Goal: Information Seeking & Learning: Learn about a topic

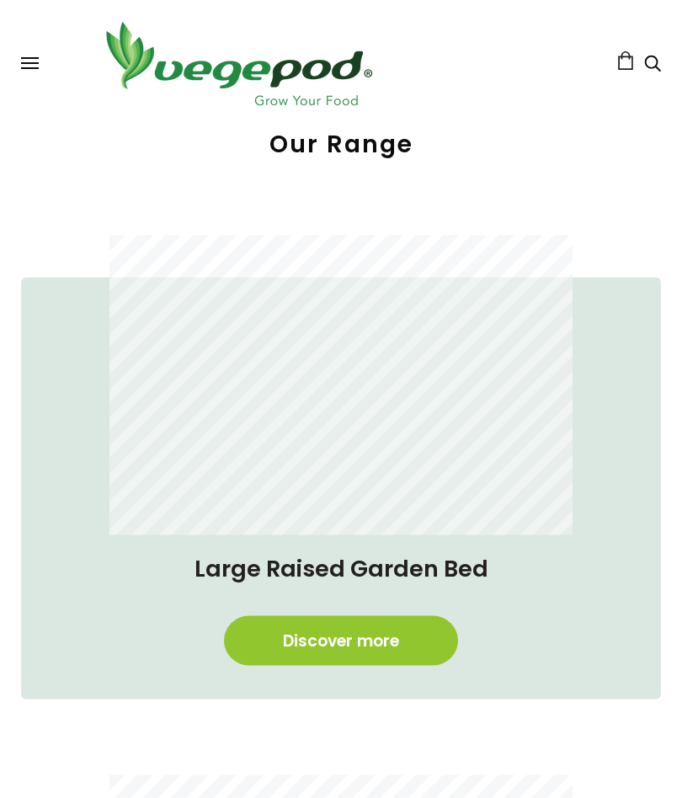
scroll to position [0, 313]
click at [312, 632] on link "Discover more" at bounding box center [341, 641] width 234 height 50
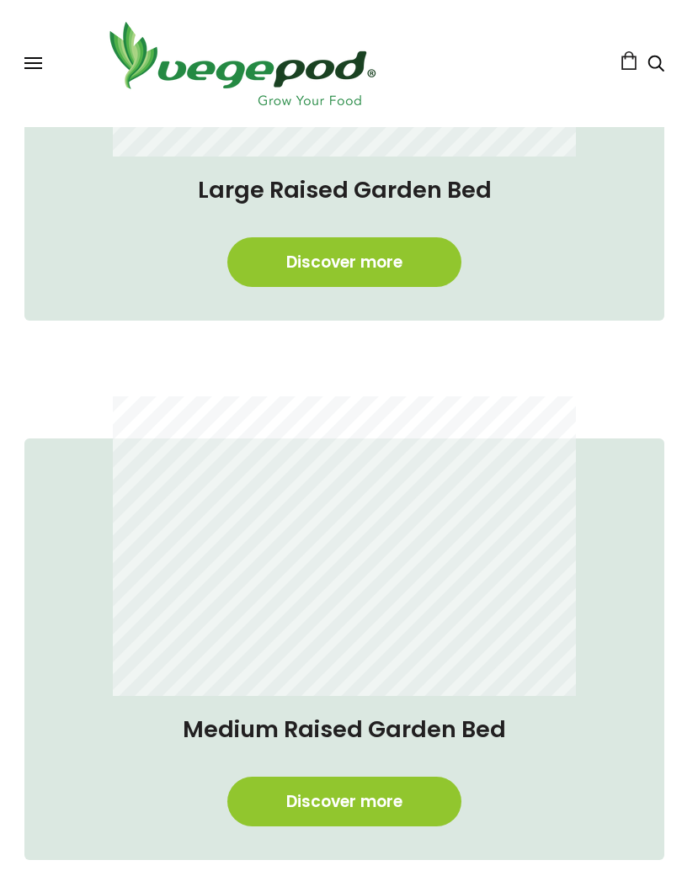
scroll to position [884, 0]
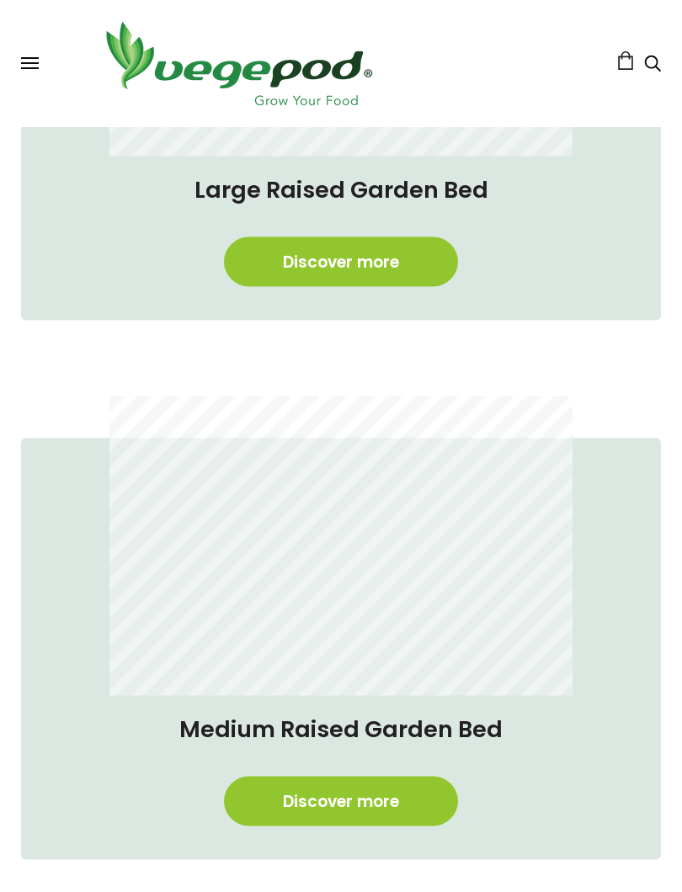
click at [308, 797] on link "Discover more" at bounding box center [341, 802] width 234 height 50
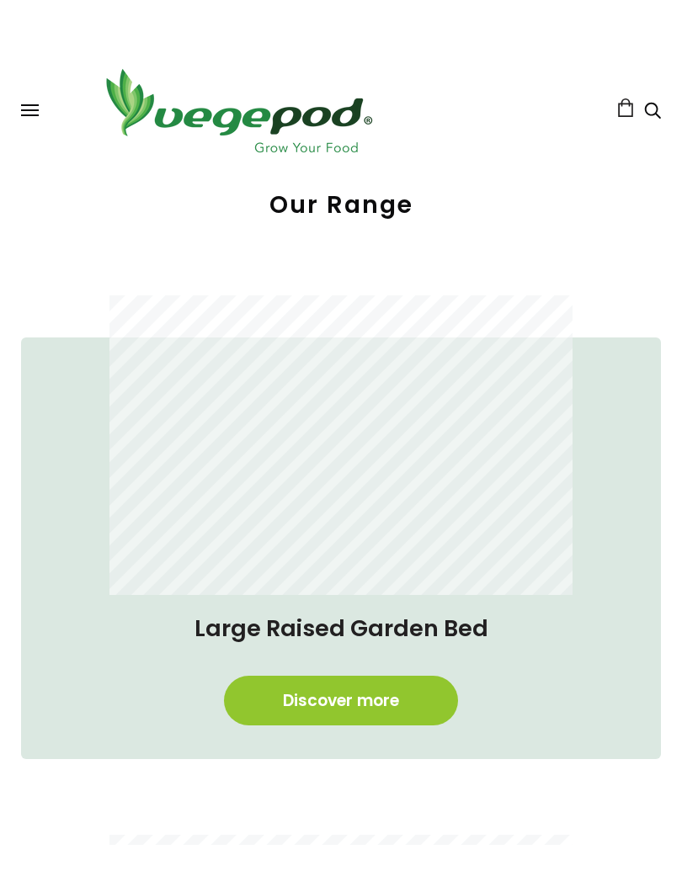
scroll to position [487, 0]
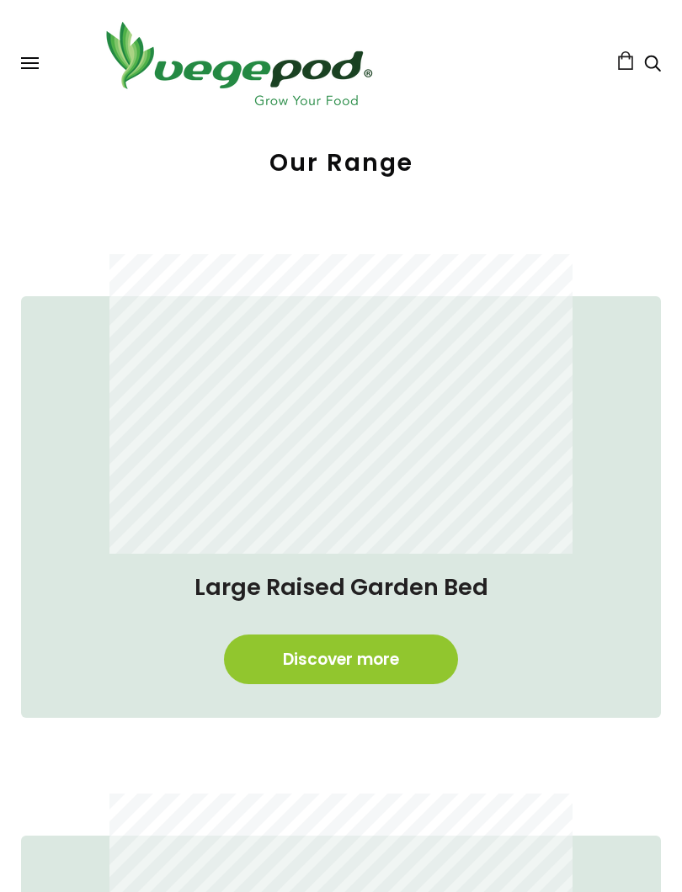
click at [337, 665] on link "Discover more" at bounding box center [341, 660] width 234 height 50
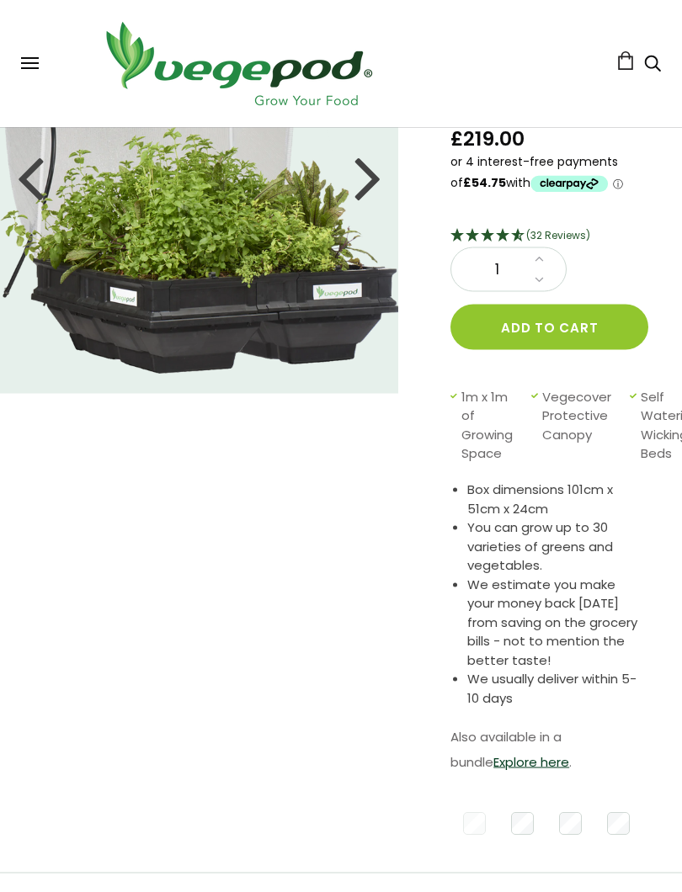
scroll to position [205, 0]
click at [493, 759] on link "Explore here" at bounding box center [531, 762] width 76 height 18
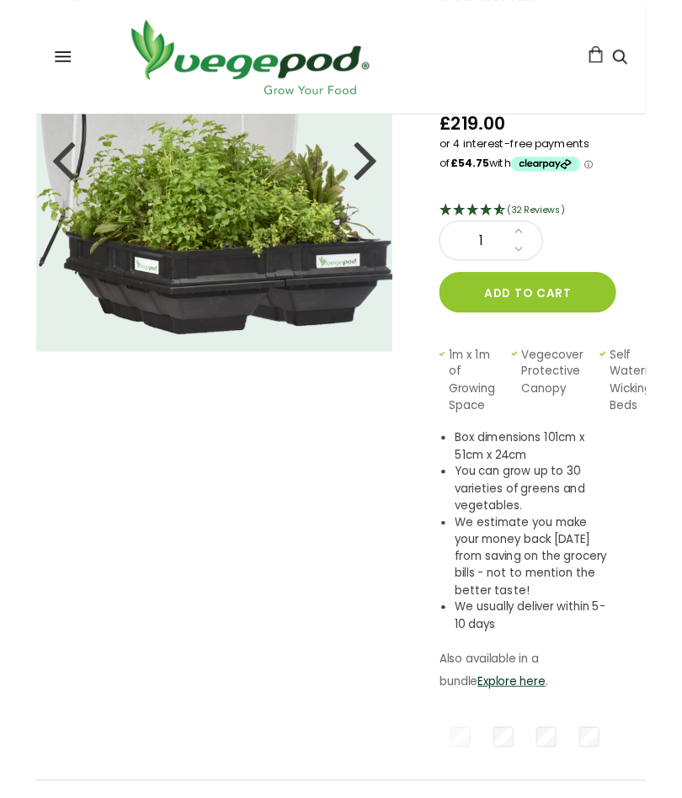
scroll to position [253, 0]
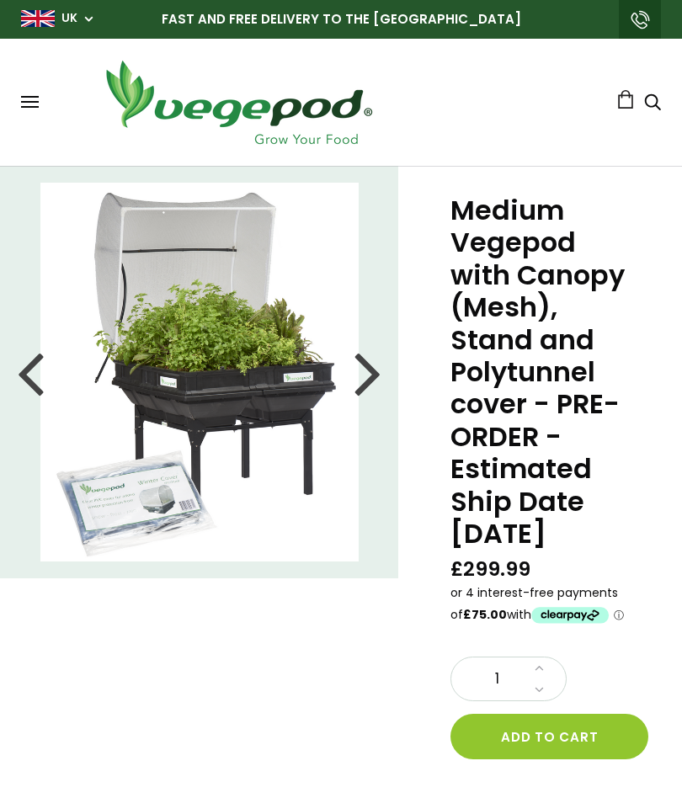
click at [366, 382] on div at bounding box center [367, 372] width 27 height 76
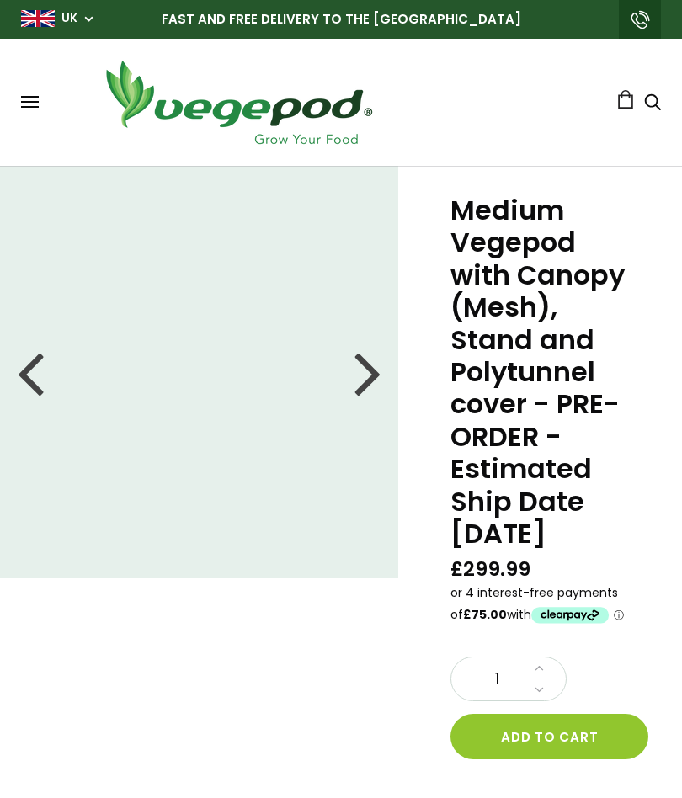
click at [359, 381] on div at bounding box center [367, 372] width 27 height 76
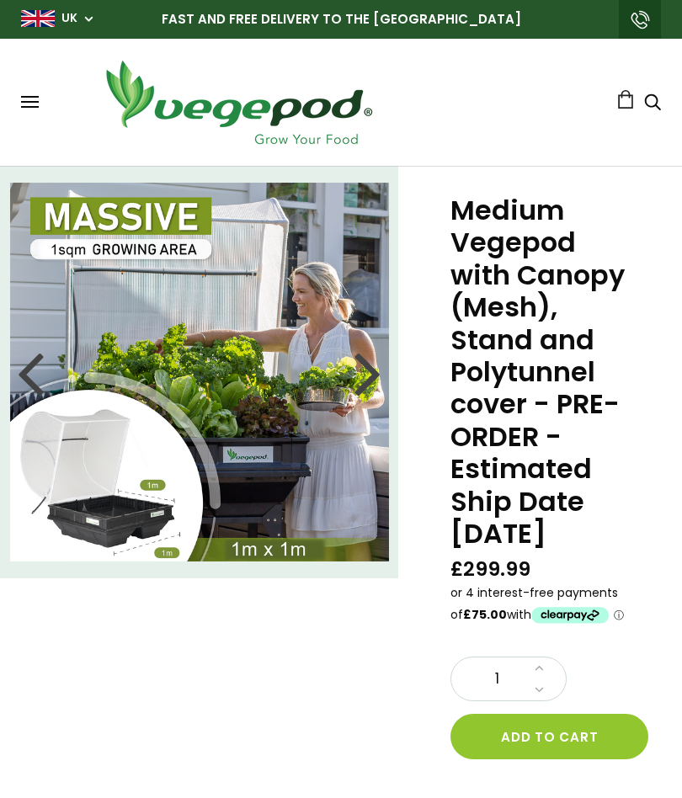
click at [353, 380] on img at bounding box center [199, 372] width 379 height 379
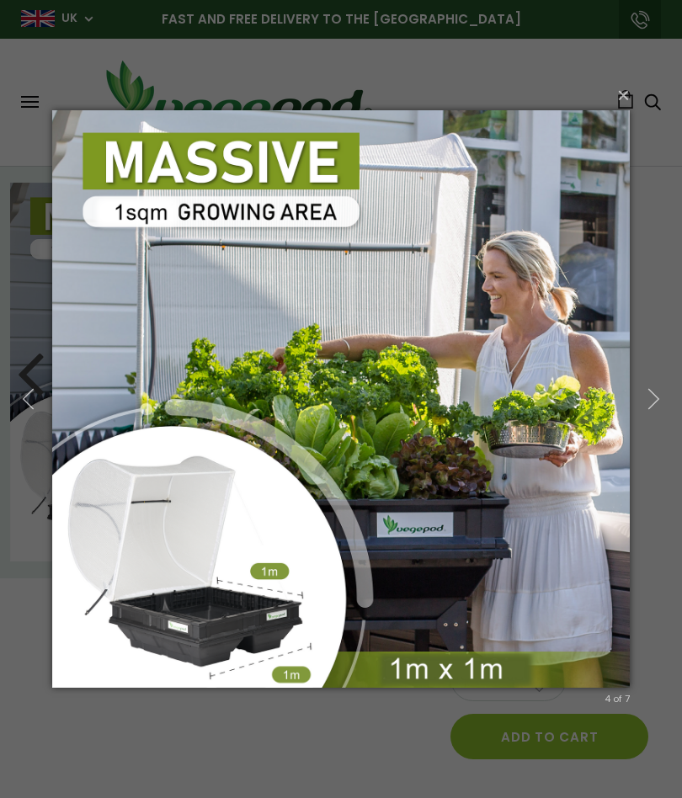
click at [647, 392] on icon "button" at bounding box center [653, 399] width 23 height 23
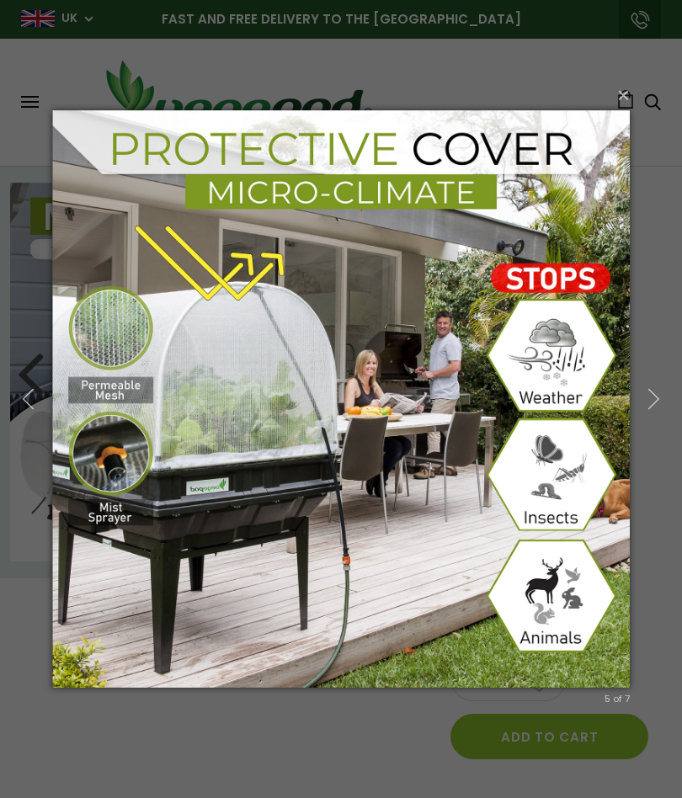
click at [644, 393] on icon "button" at bounding box center [653, 399] width 23 height 23
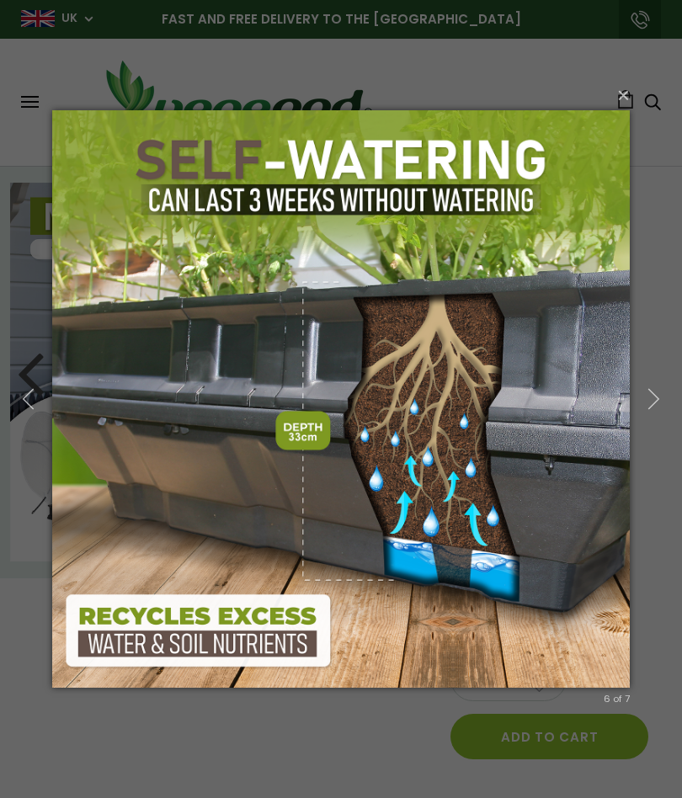
click at [642, 400] on button "button" at bounding box center [654, 400] width 57 height 70
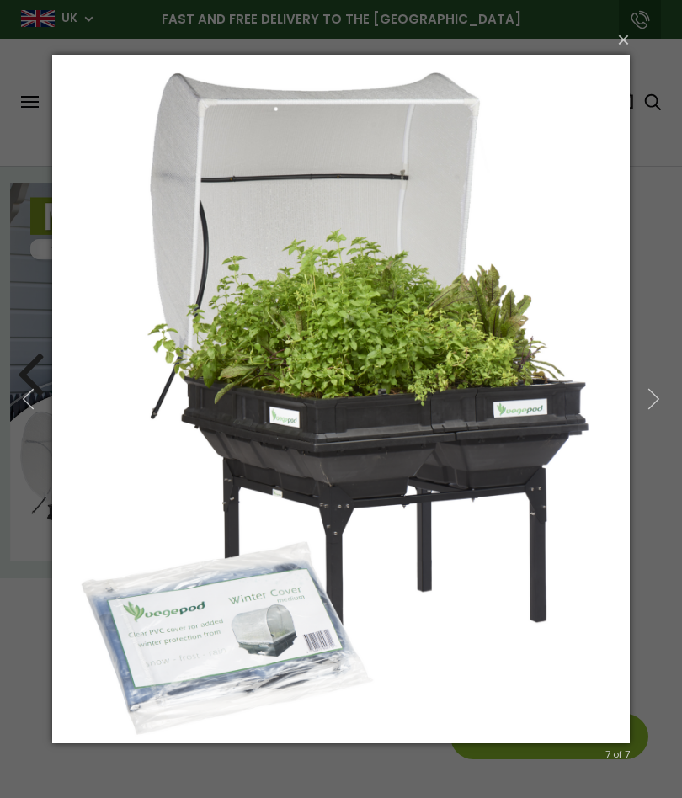
click at [652, 394] on icon "button" at bounding box center [653, 399] width 23 height 23
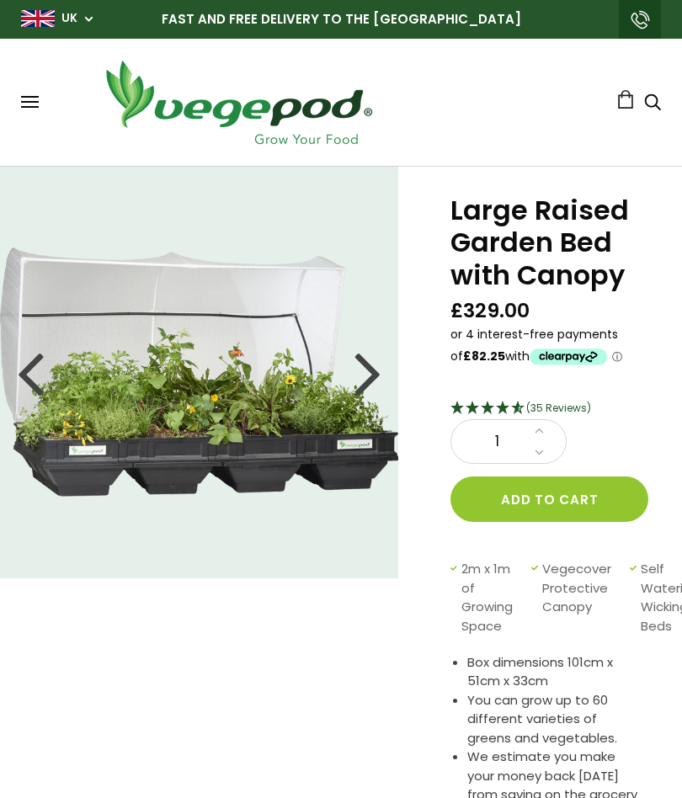
click at [365, 379] on div at bounding box center [367, 372] width 27 height 76
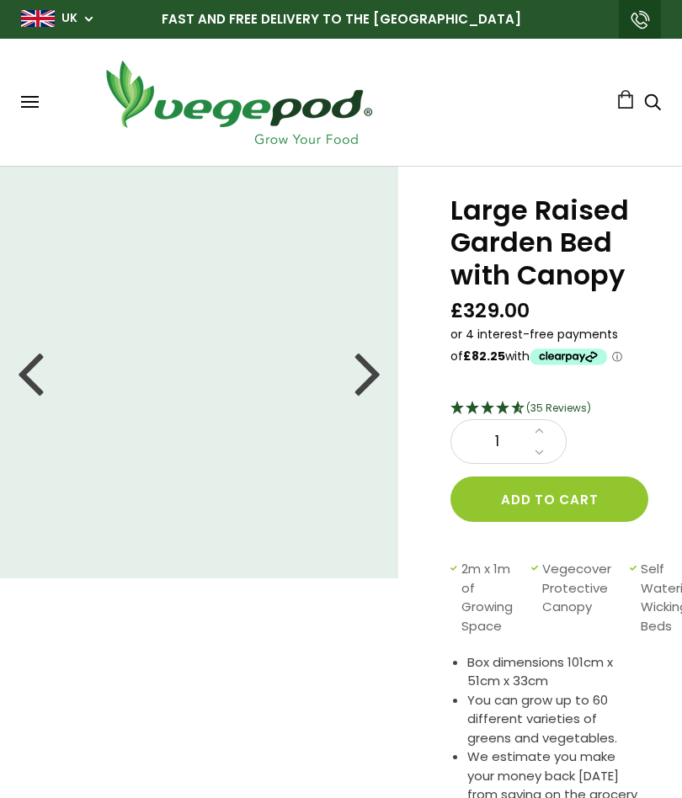
click at [363, 372] on div at bounding box center [367, 372] width 27 height 76
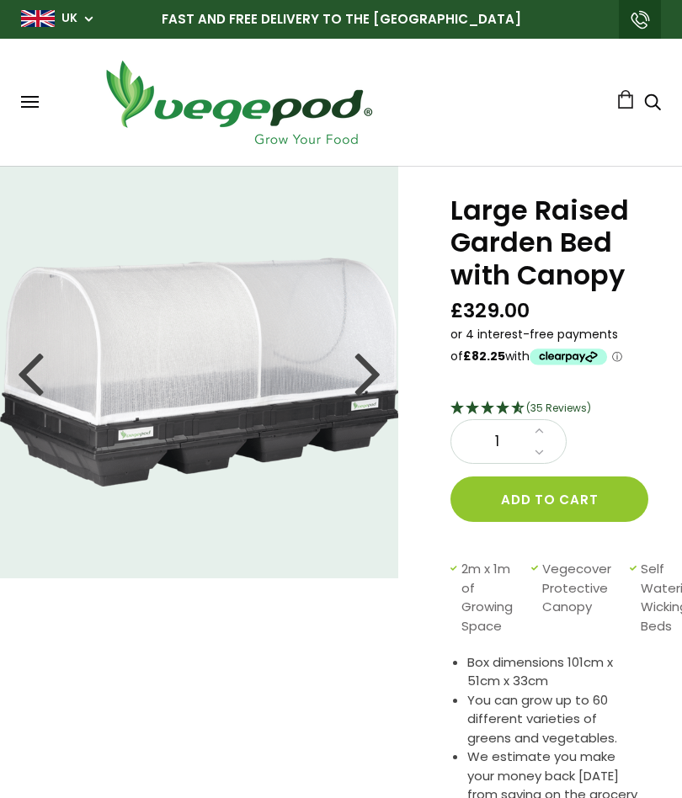
click at [363, 380] on div at bounding box center [367, 372] width 27 height 76
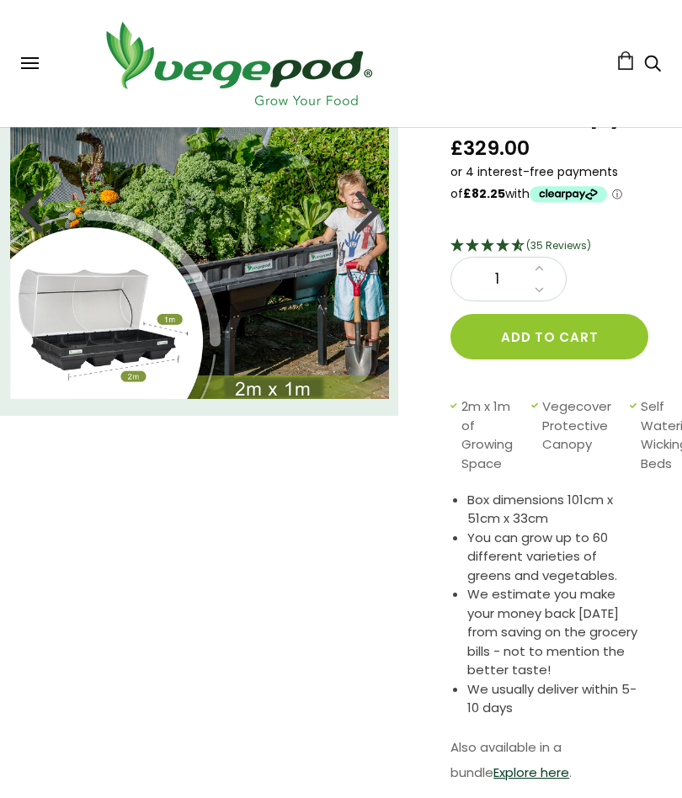
scroll to position [152, 0]
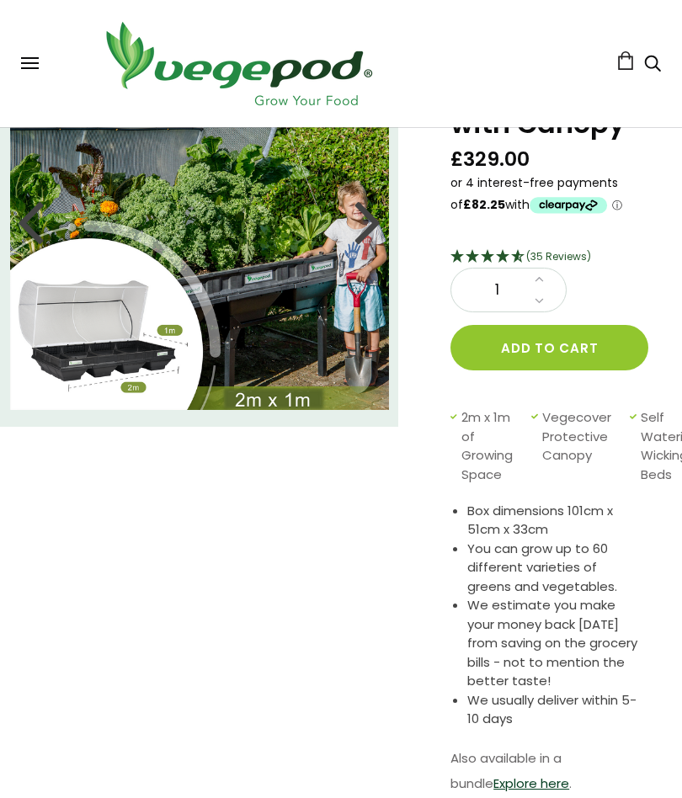
click at [355, 227] on div at bounding box center [367, 221] width 27 height 76
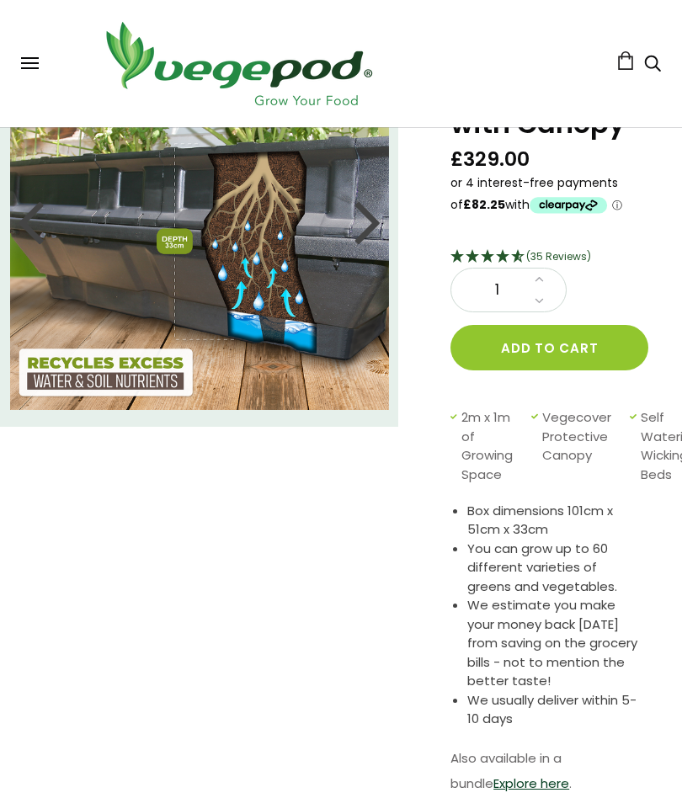
click at [362, 221] on div at bounding box center [367, 221] width 27 height 76
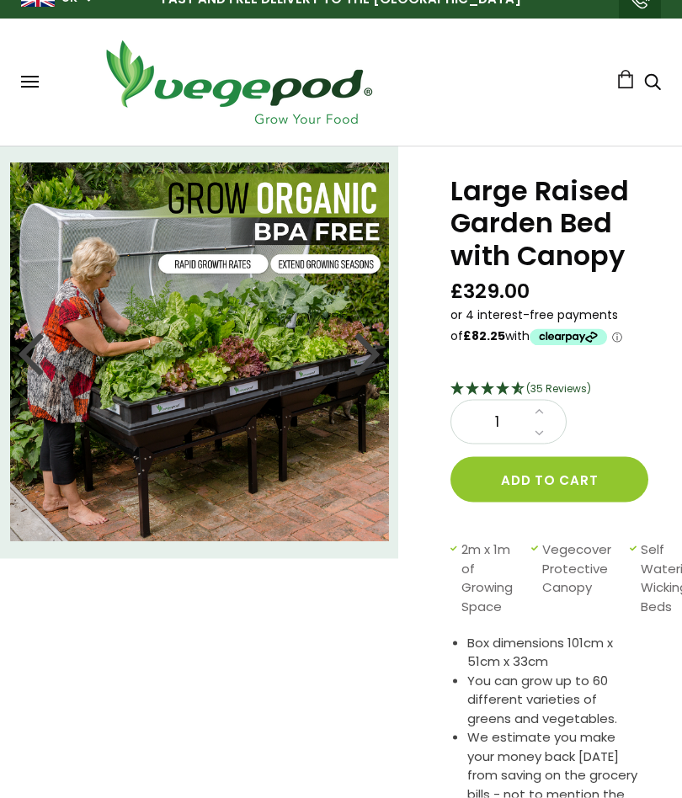
scroll to position [20, 0]
click at [368, 356] on div at bounding box center [367, 352] width 27 height 76
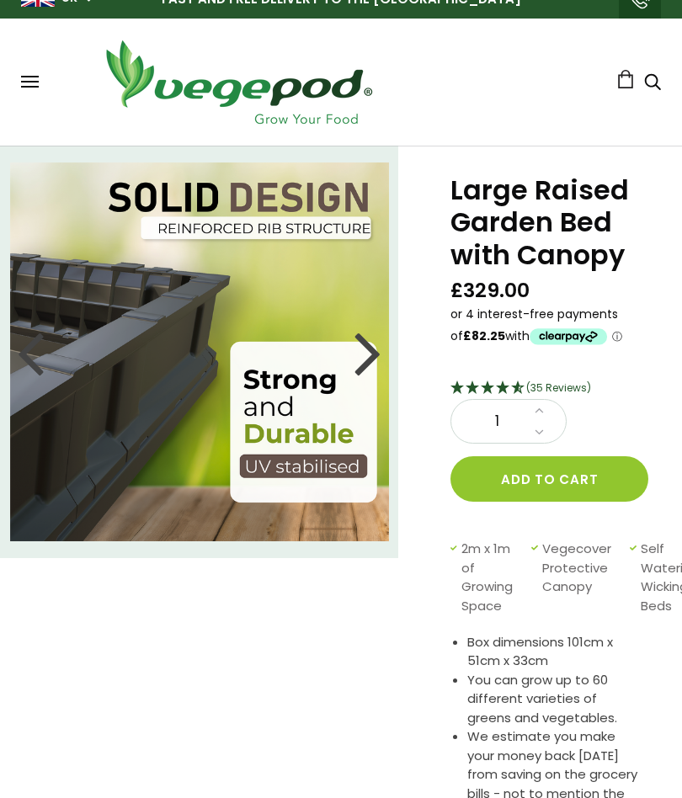
click at [359, 358] on div at bounding box center [367, 352] width 27 height 76
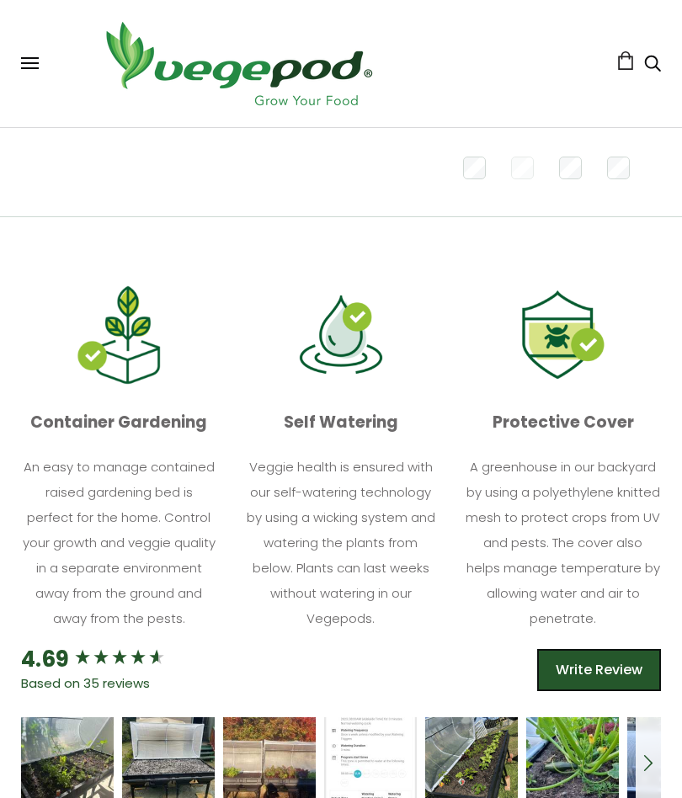
scroll to position [810, 0]
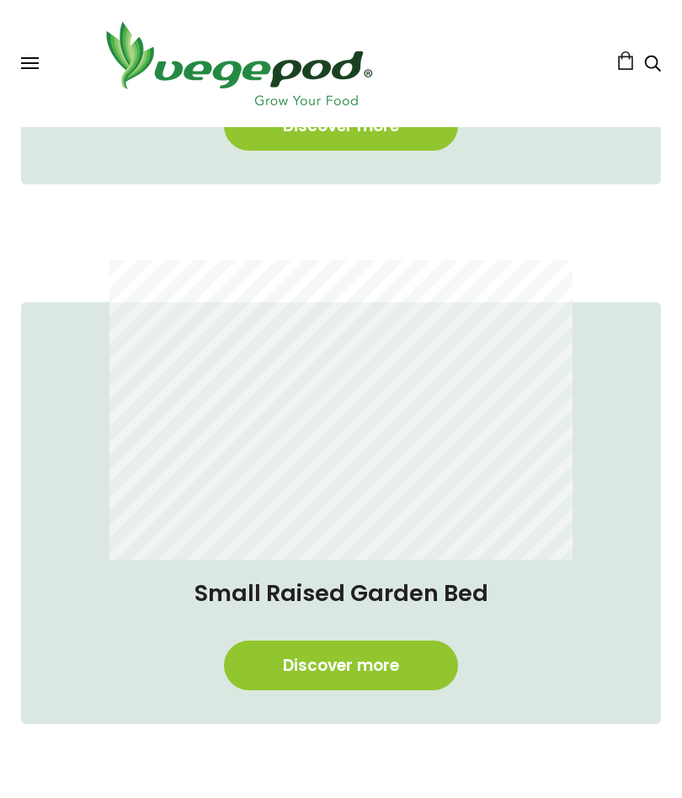
scroll to position [1559, 0]
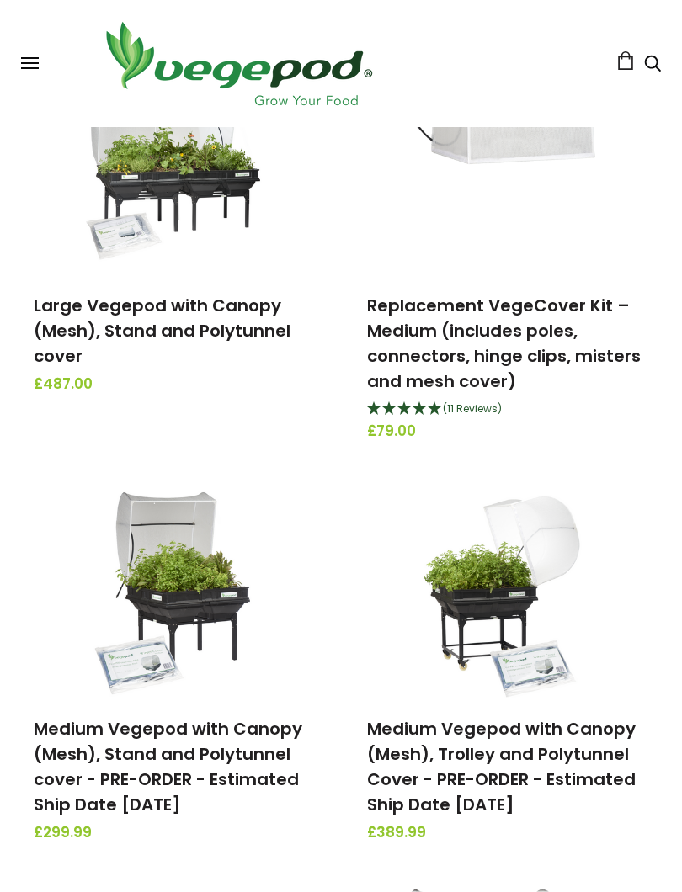
scroll to position [1066, 0]
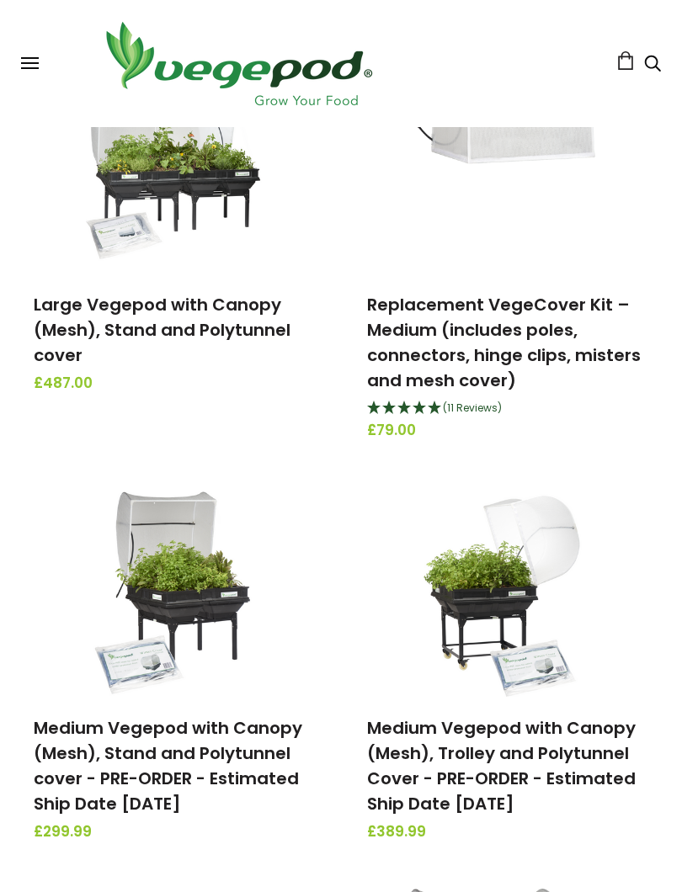
click at [449, 767] on link "Medium Vegepod with Canopy (Mesh), Trolley and Polytunnel Cover - PRE-ORDER - E…" at bounding box center [501, 765] width 269 height 99
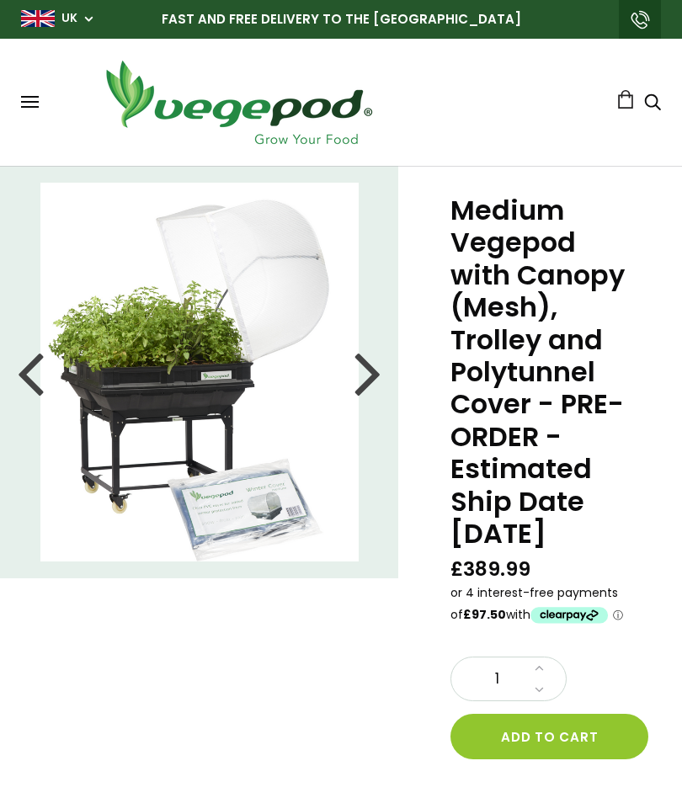
click at [376, 371] on div at bounding box center [367, 372] width 27 height 76
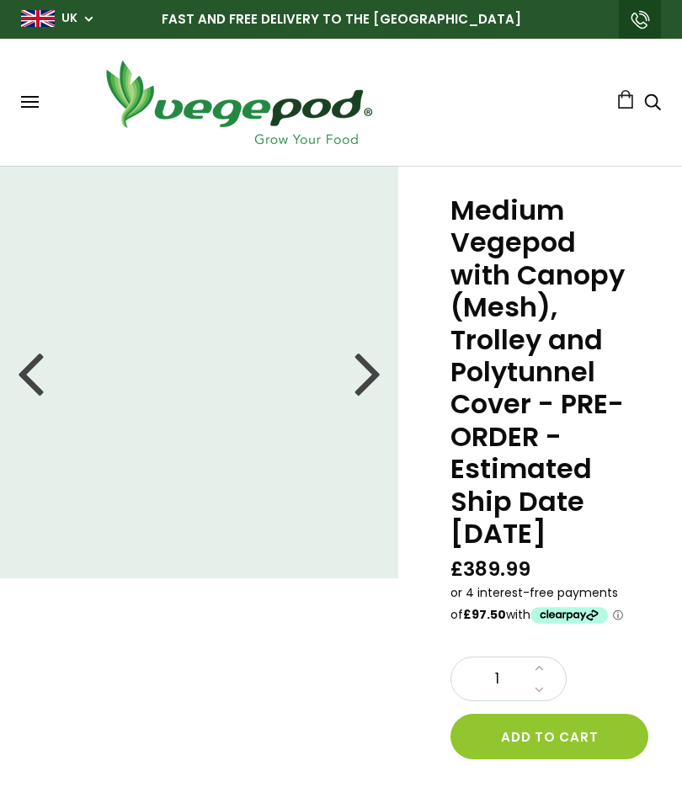
click at [370, 375] on div at bounding box center [367, 372] width 27 height 76
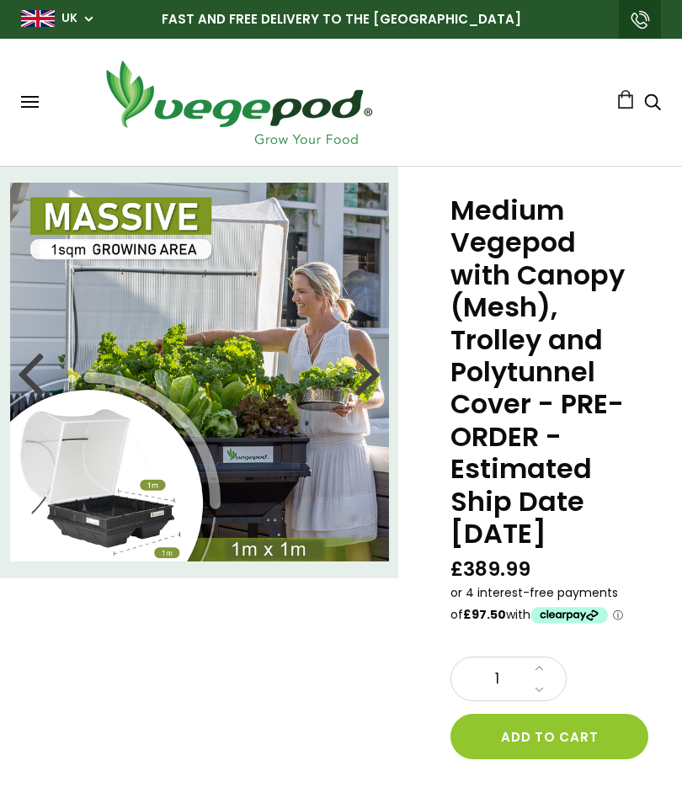
click at [121, 452] on img at bounding box center [199, 372] width 379 height 379
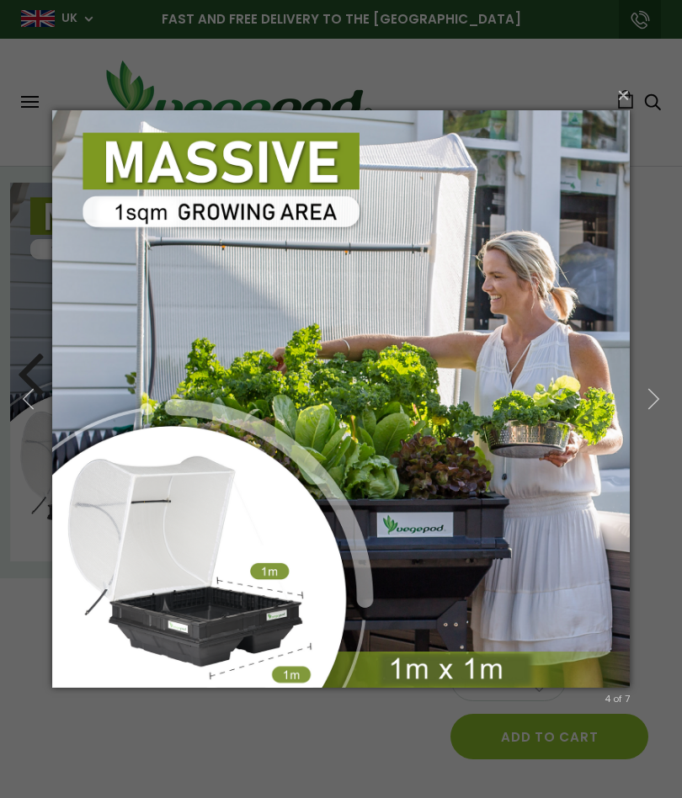
click at [104, 468] on img at bounding box center [341, 399] width 578 height 645
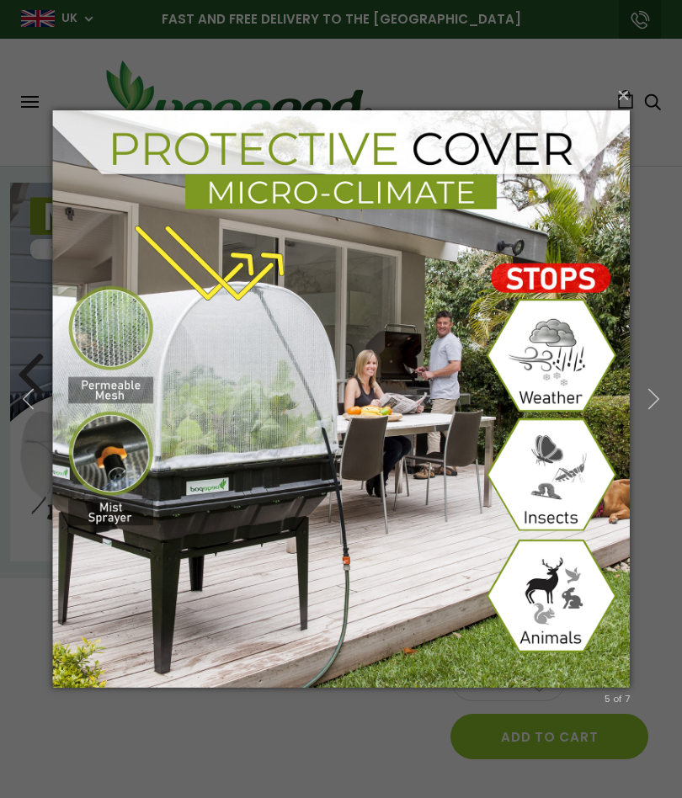
scroll to position [0, 13]
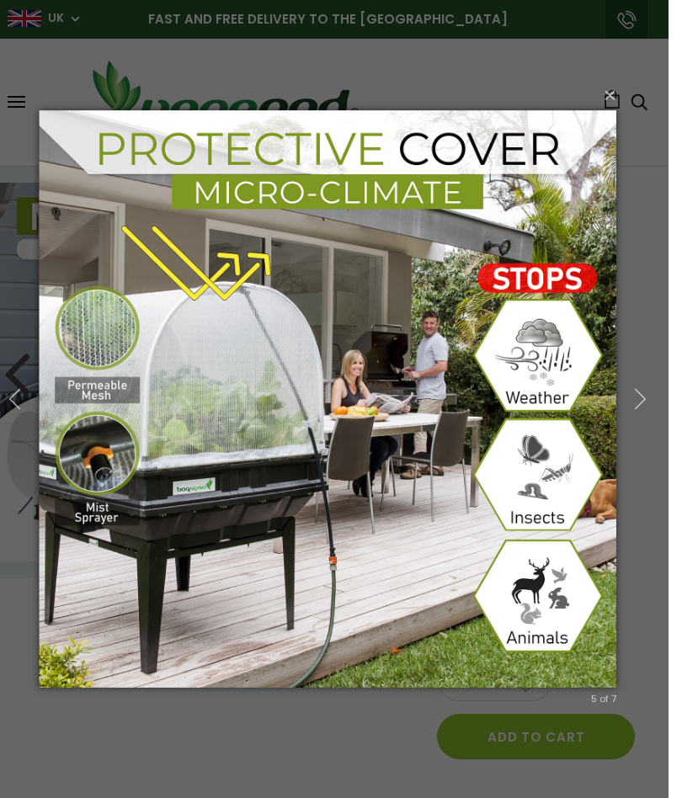
click at [638, 398] on icon "button" at bounding box center [640, 399] width 23 height 23
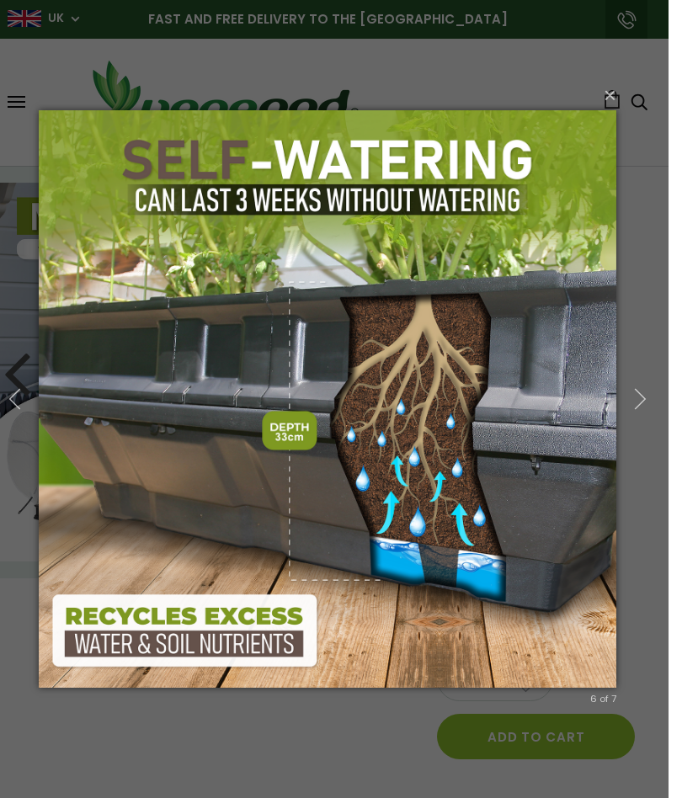
click at [632, 392] on icon "button" at bounding box center [640, 399] width 23 height 23
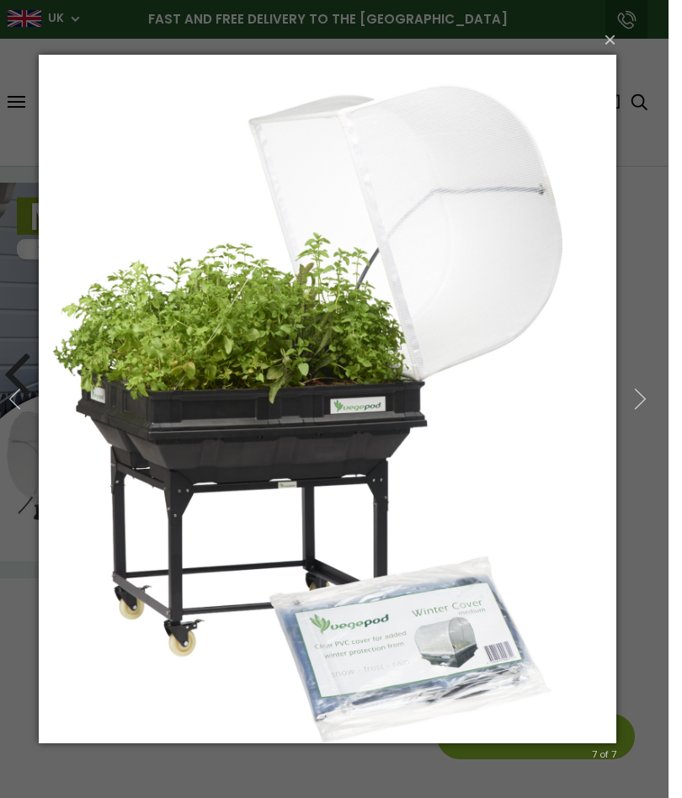
click at [631, 402] on icon "button" at bounding box center [640, 399] width 23 height 23
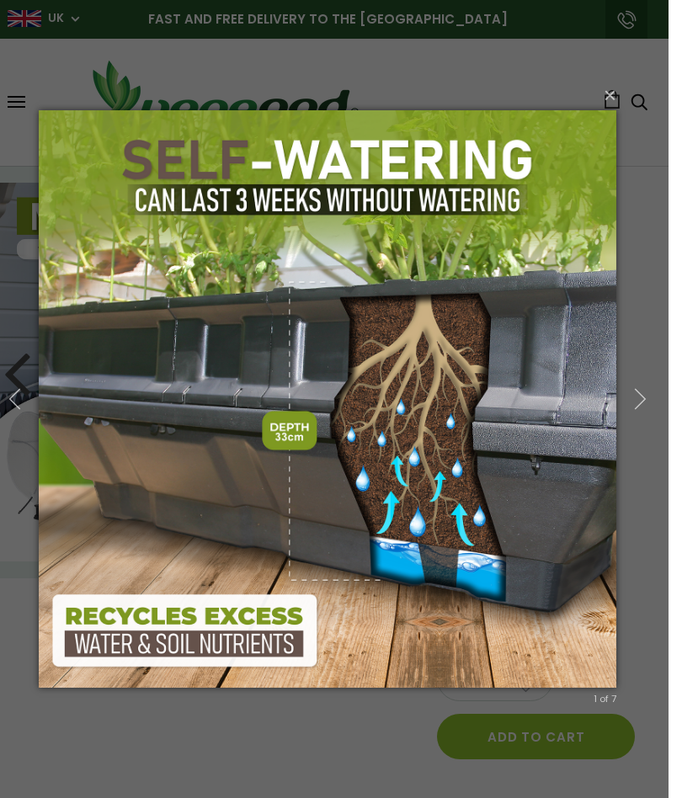
click at [8, 394] on icon "button" at bounding box center [14, 399] width 23 height 23
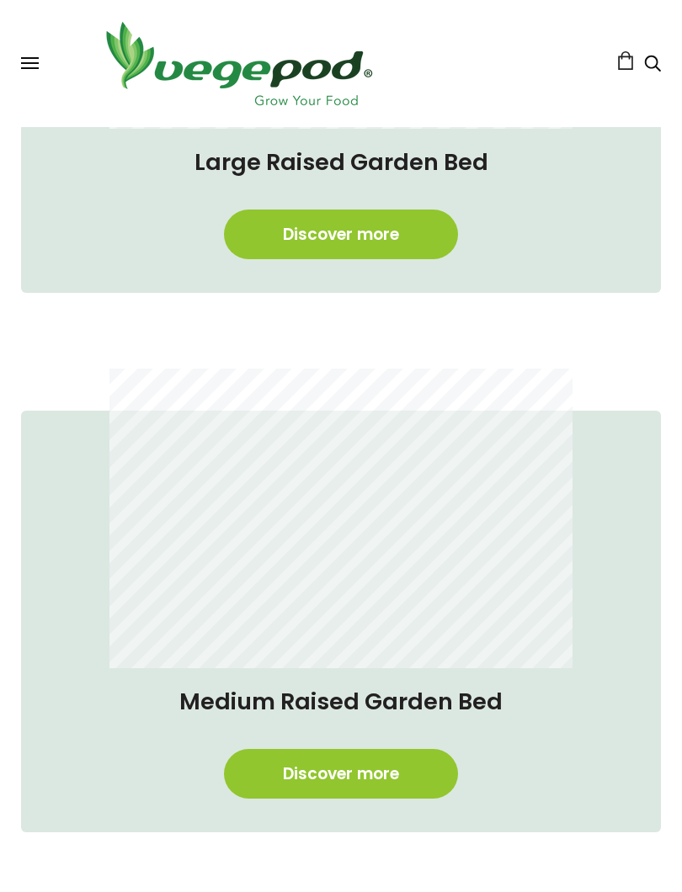
scroll to position [1046, 0]
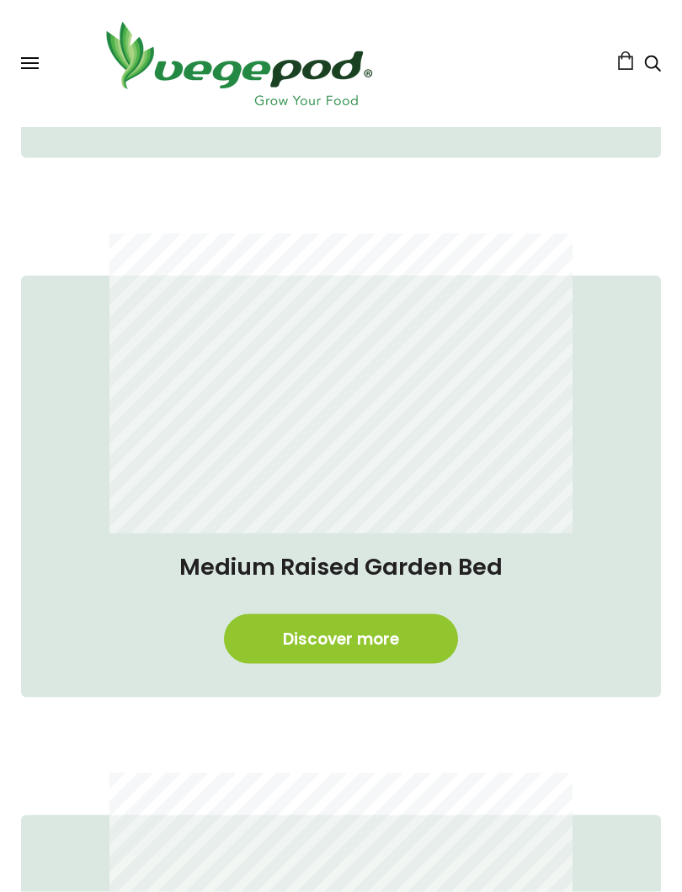
click at [317, 650] on link "Discover more" at bounding box center [341, 640] width 234 height 50
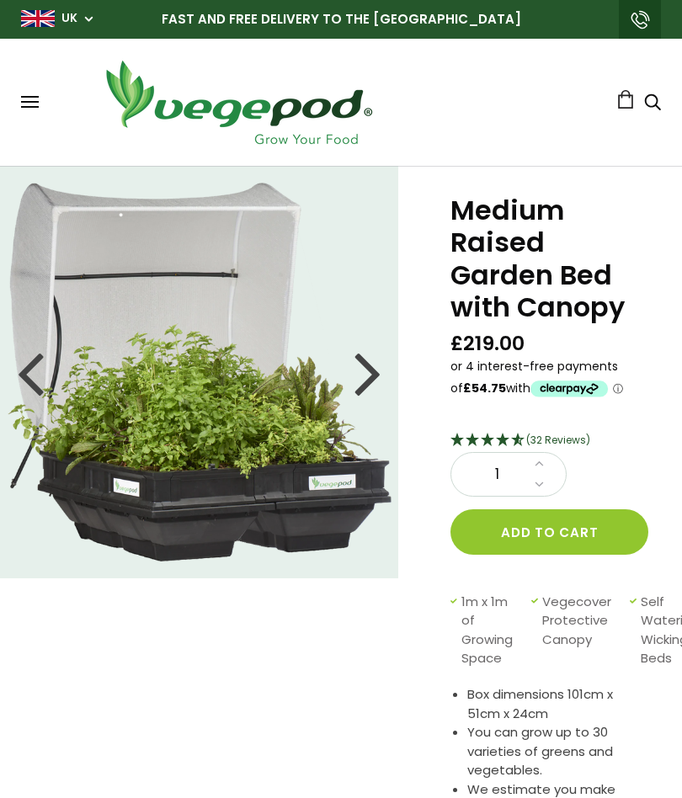
click at [363, 385] on div at bounding box center [367, 372] width 27 height 76
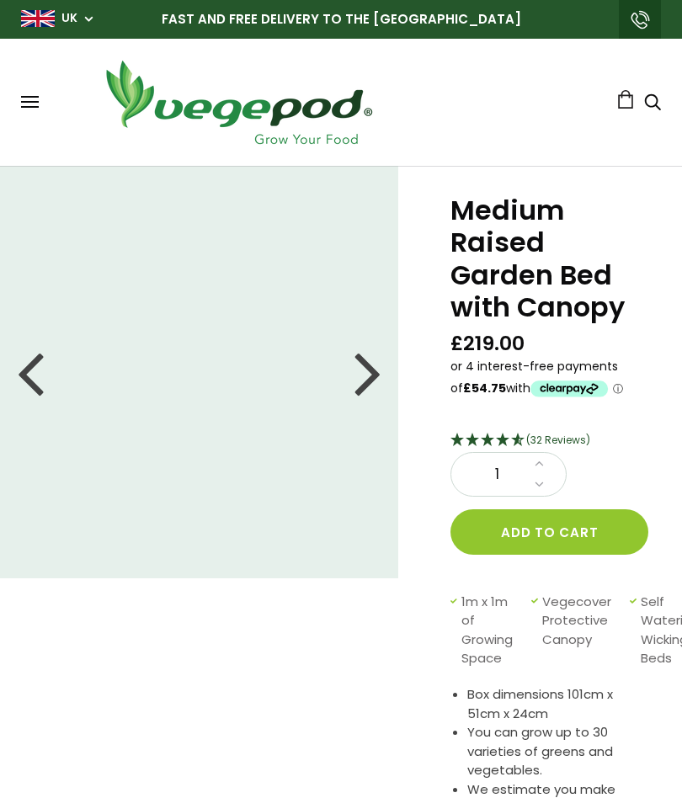
click at [359, 370] on div at bounding box center [367, 372] width 27 height 76
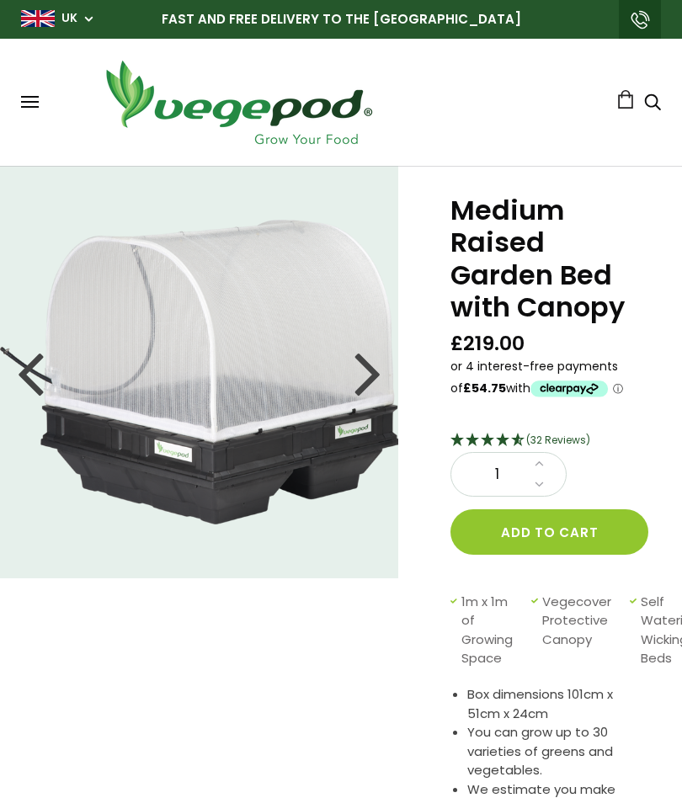
click at [354, 366] on img at bounding box center [199, 373] width 399 height 306
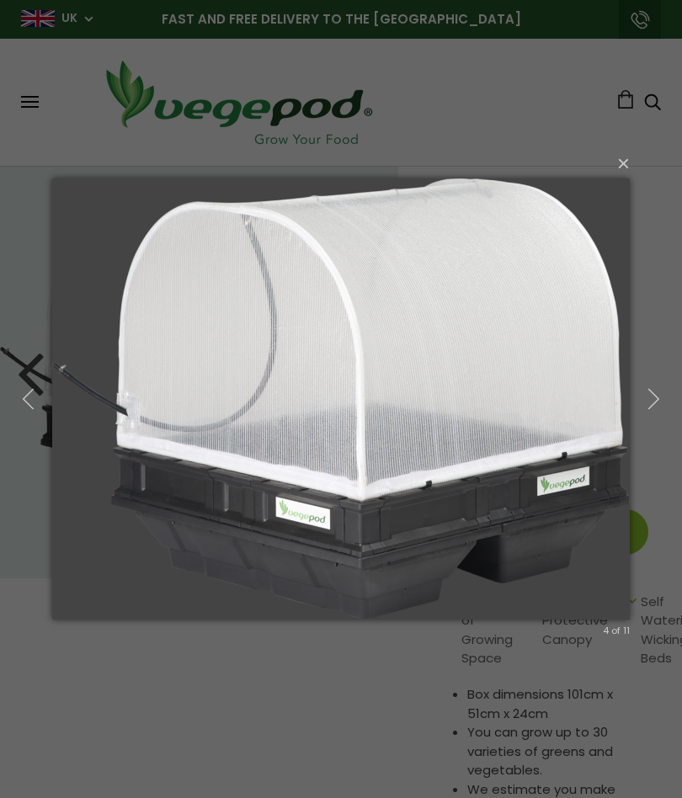
click at [641, 397] on button "button" at bounding box center [654, 400] width 57 height 70
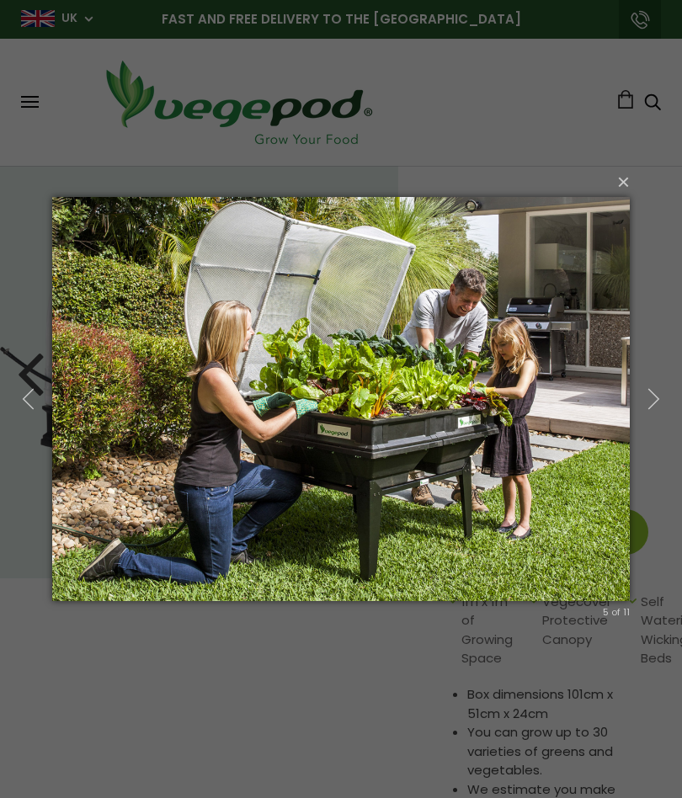
click at [624, 173] on button "×" at bounding box center [346, 181] width 578 height 37
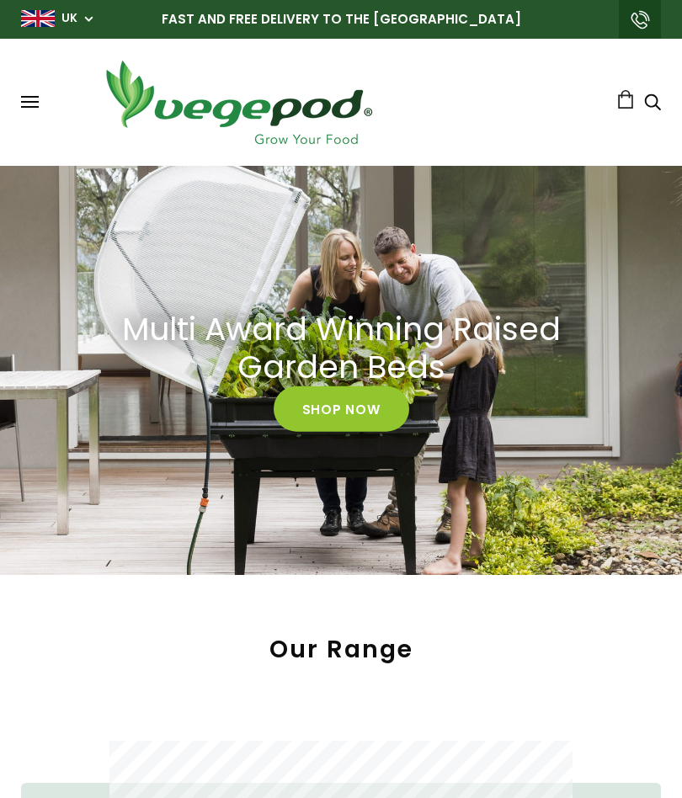
scroll to position [1094, 0]
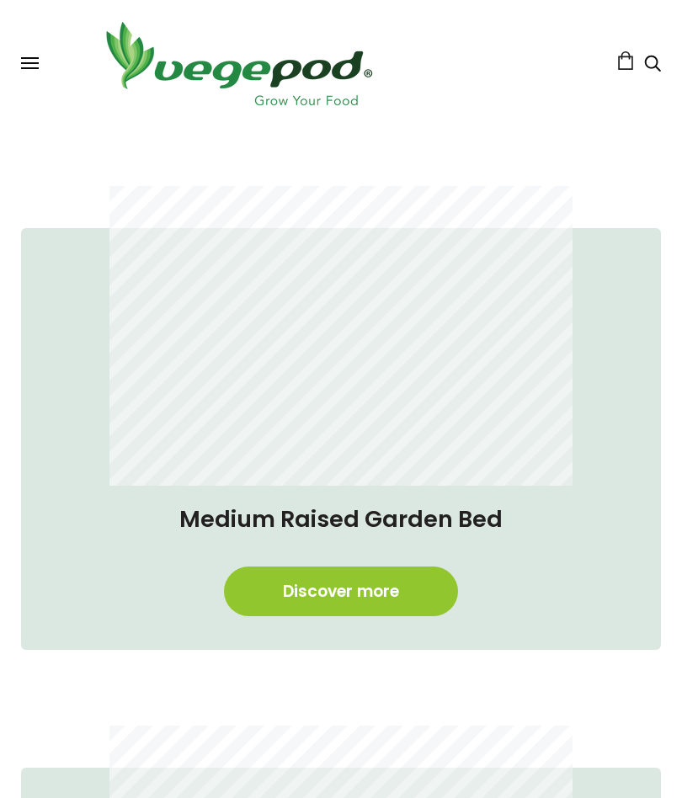
click at [333, 593] on link "Discover more" at bounding box center [341, 592] width 234 height 50
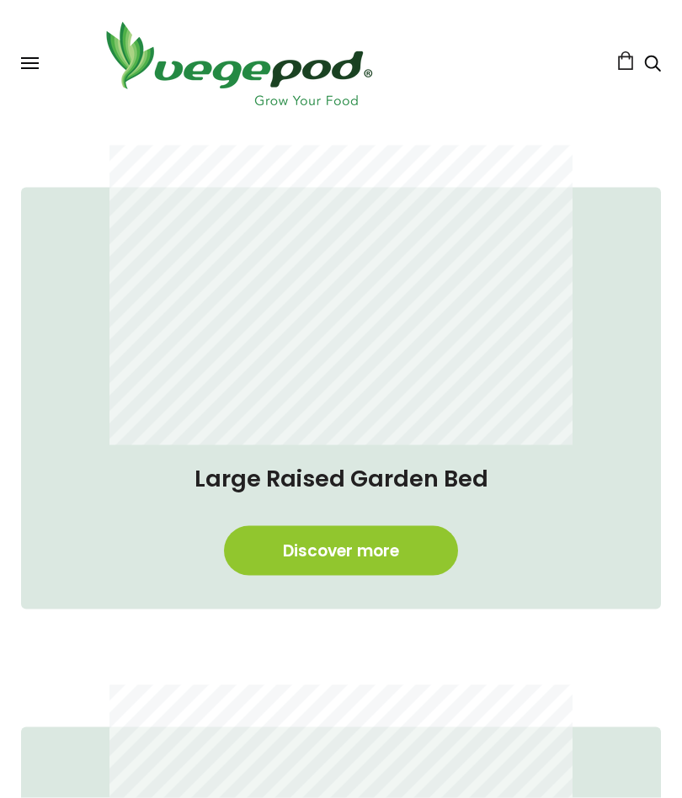
scroll to position [553, 0]
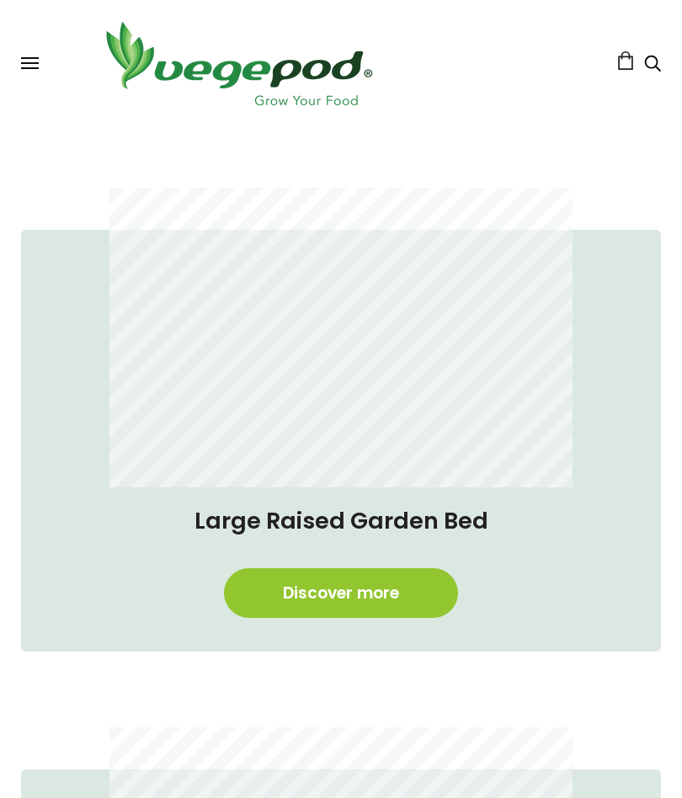
click at [333, 599] on link "Discover more" at bounding box center [341, 593] width 234 height 50
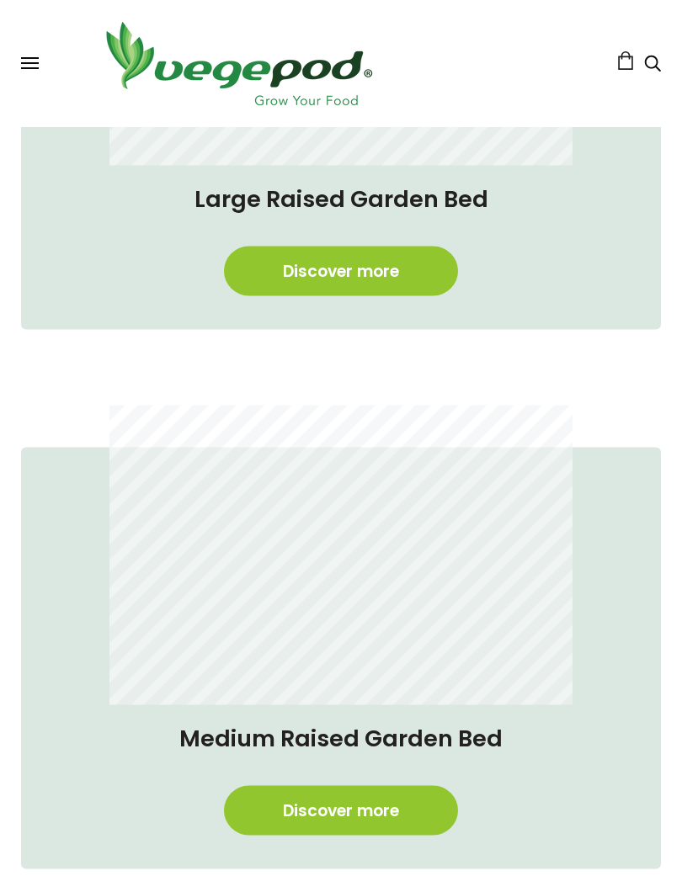
scroll to position [876, 0]
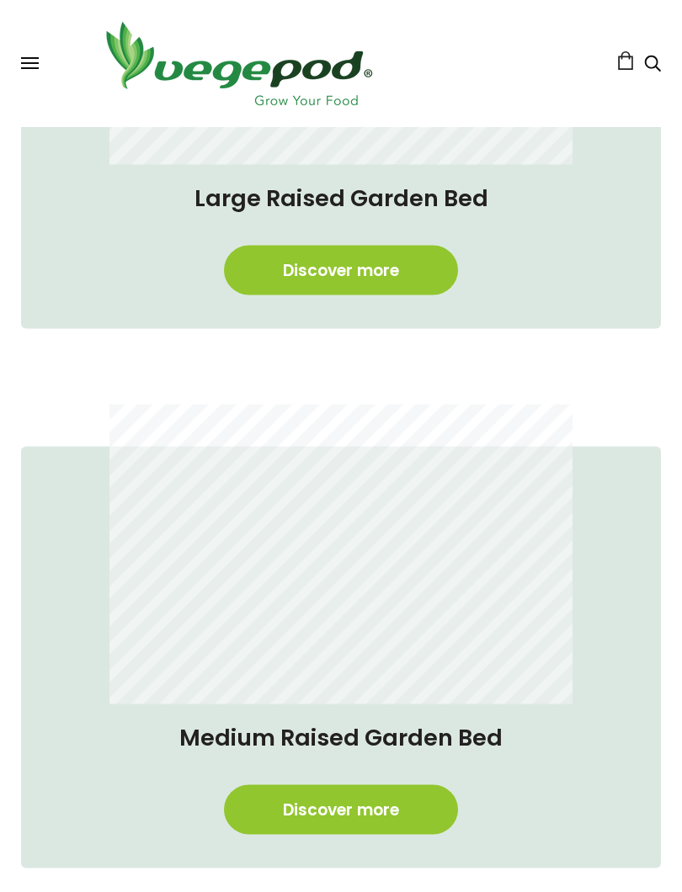
click at [340, 797] on link "Discover more" at bounding box center [341, 810] width 234 height 50
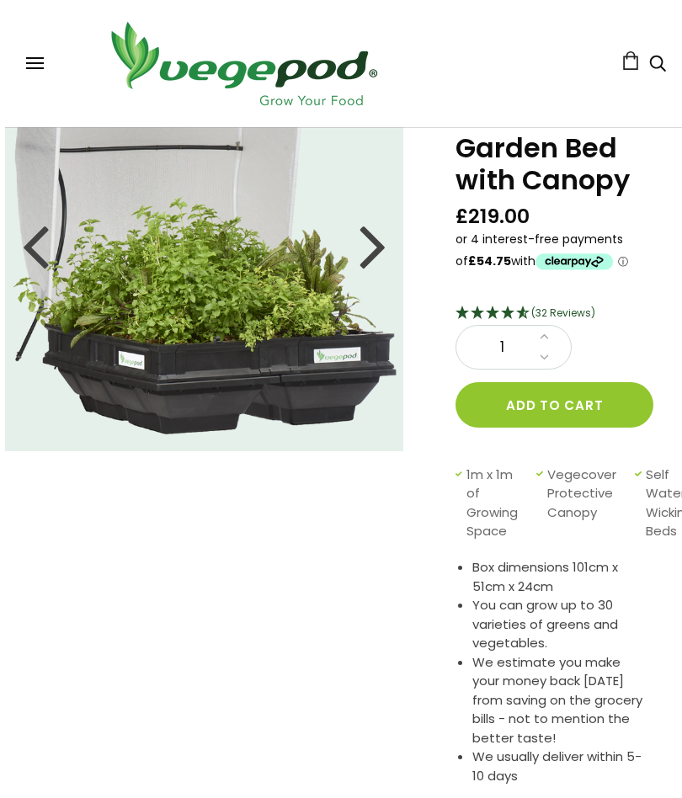
scroll to position [129, 0]
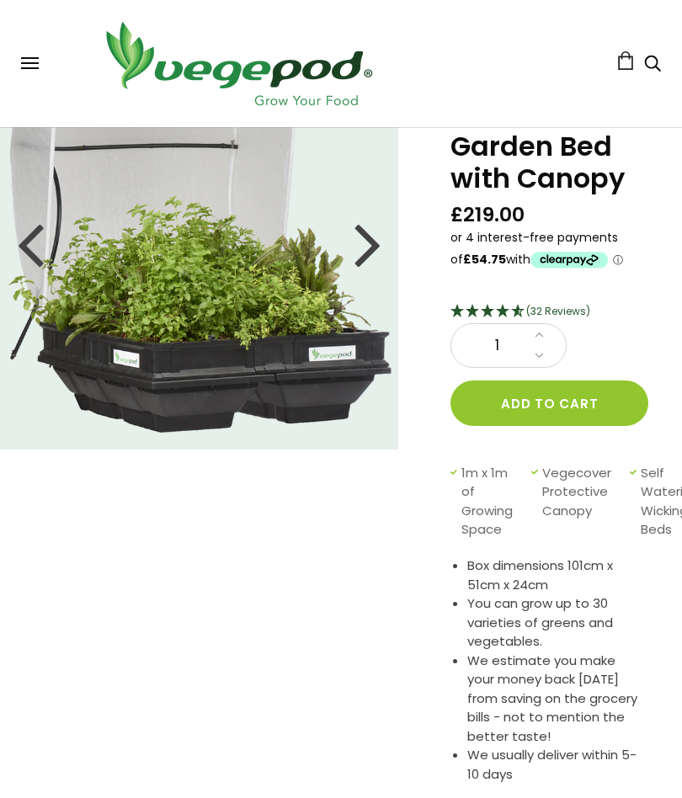
click at [362, 238] on div at bounding box center [367, 243] width 27 height 76
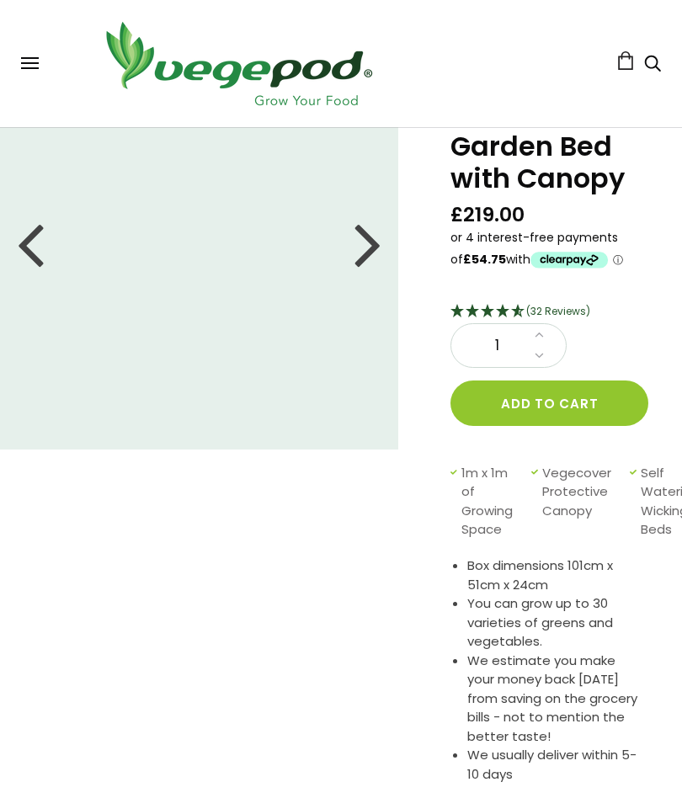
click at [370, 246] on div at bounding box center [367, 243] width 27 height 76
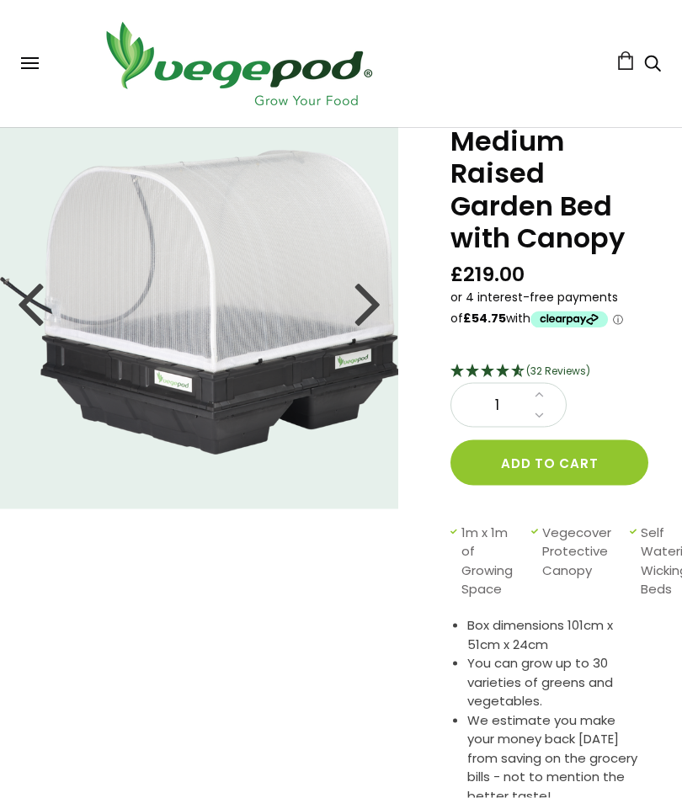
scroll to position [70, 0]
click at [365, 314] on div at bounding box center [367, 302] width 27 height 76
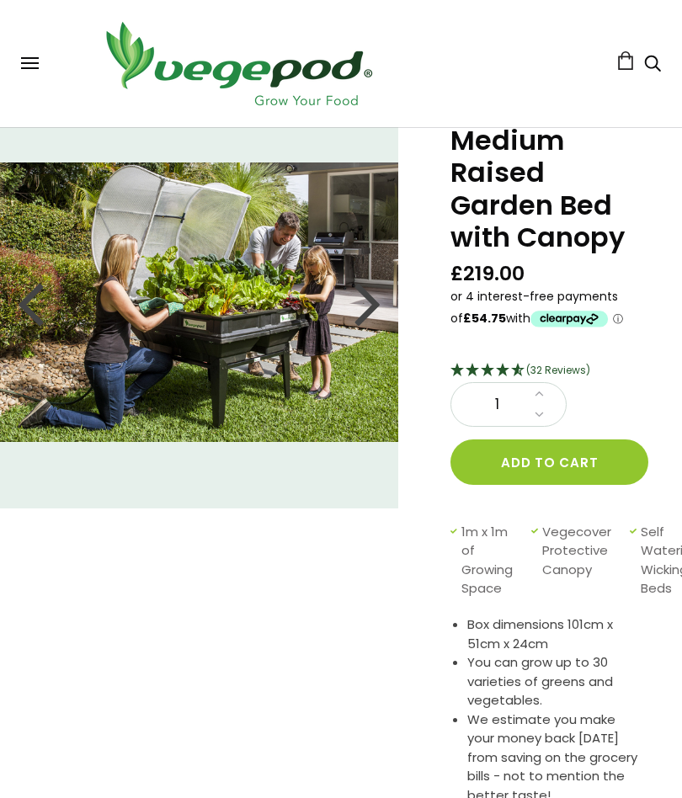
click at [370, 304] on div at bounding box center [367, 302] width 27 height 76
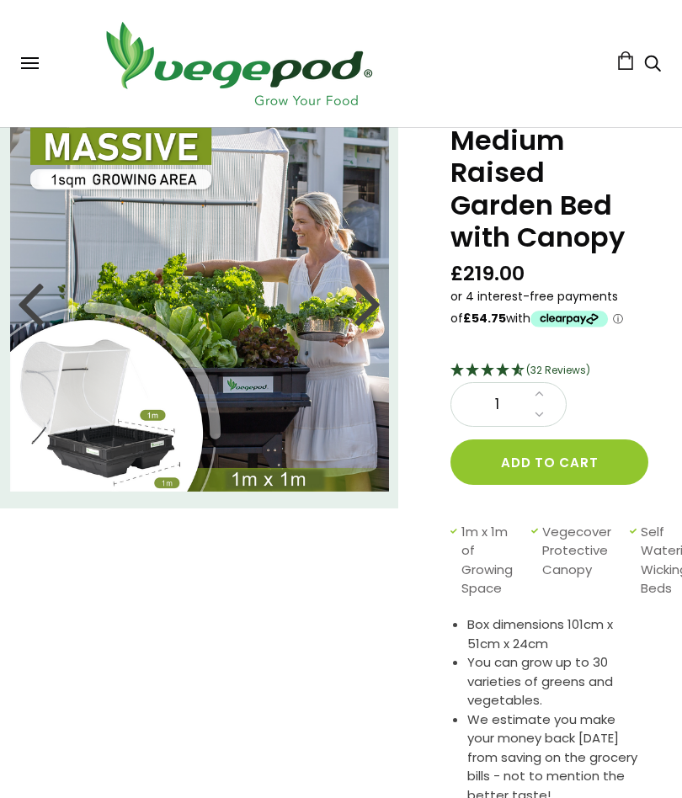
click at [31, 308] on div at bounding box center [30, 302] width 27 height 76
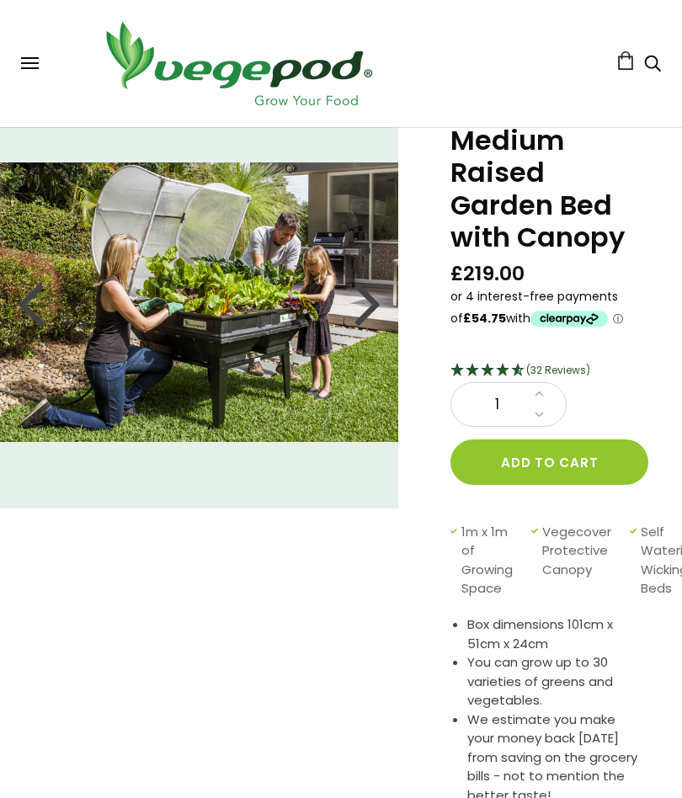
click at [364, 315] on div at bounding box center [367, 302] width 27 height 76
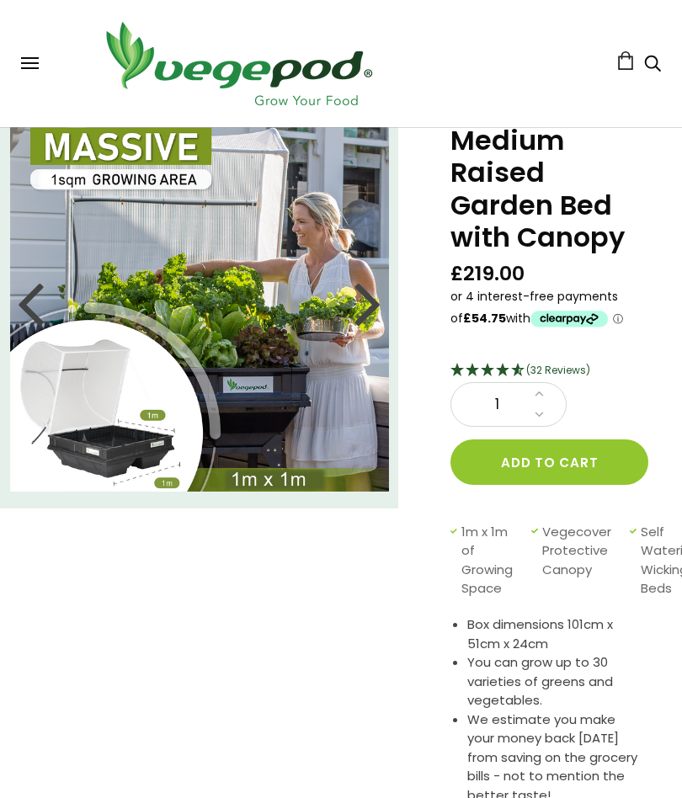
click at [363, 305] on div at bounding box center [367, 302] width 27 height 76
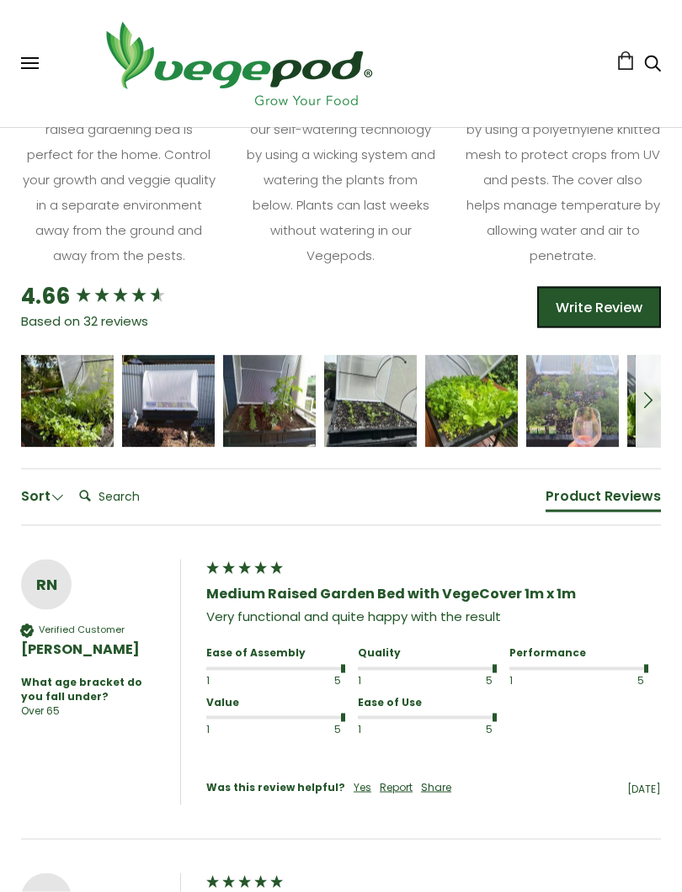
scroll to position [1225, 0]
click at [649, 391] on span at bounding box center [648, 401] width 20 height 20
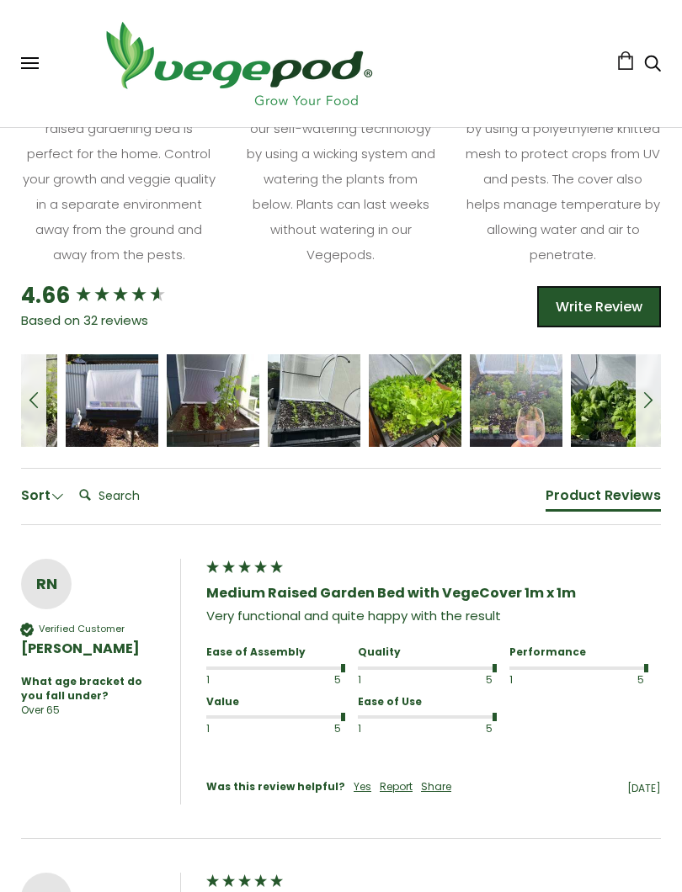
scroll to position [0, 59]
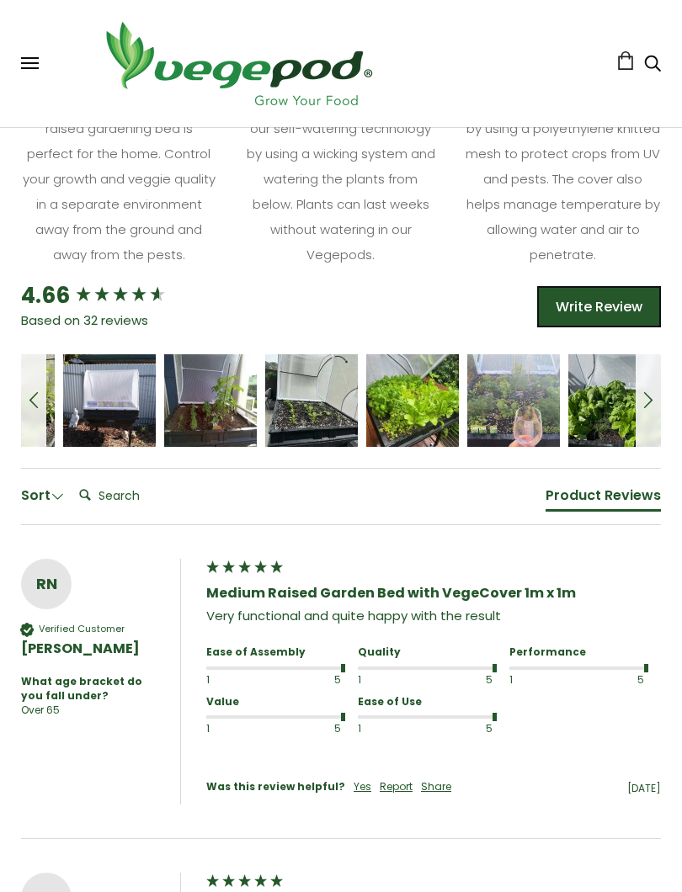
click at [642, 391] on span at bounding box center [648, 401] width 20 height 20
click at [35, 395] on span at bounding box center [34, 401] width 20 height 20
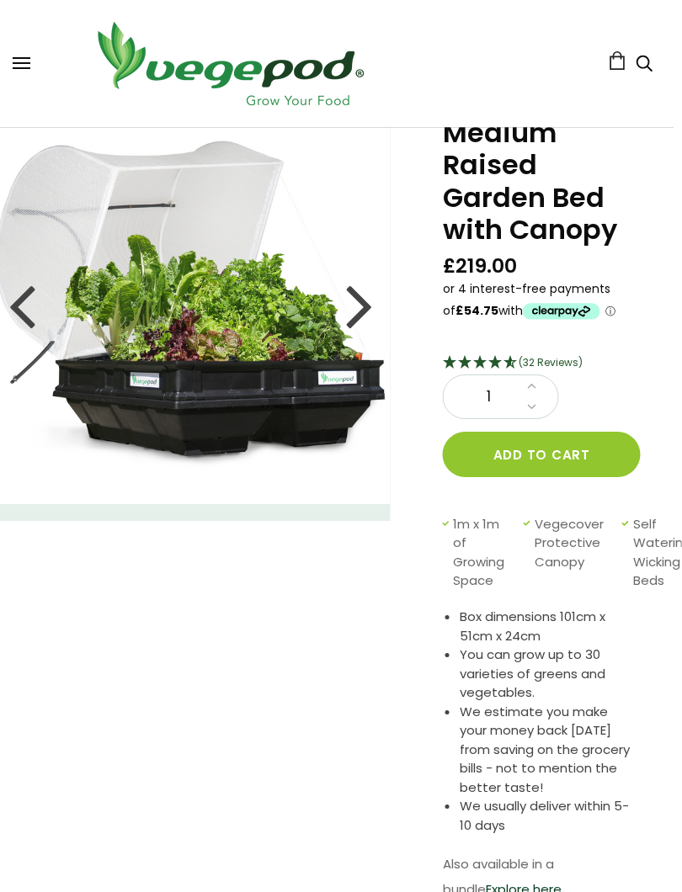
scroll to position [77, 8]
click at [358, 315] on div at bounding box center [359, 305] width 27 height 76
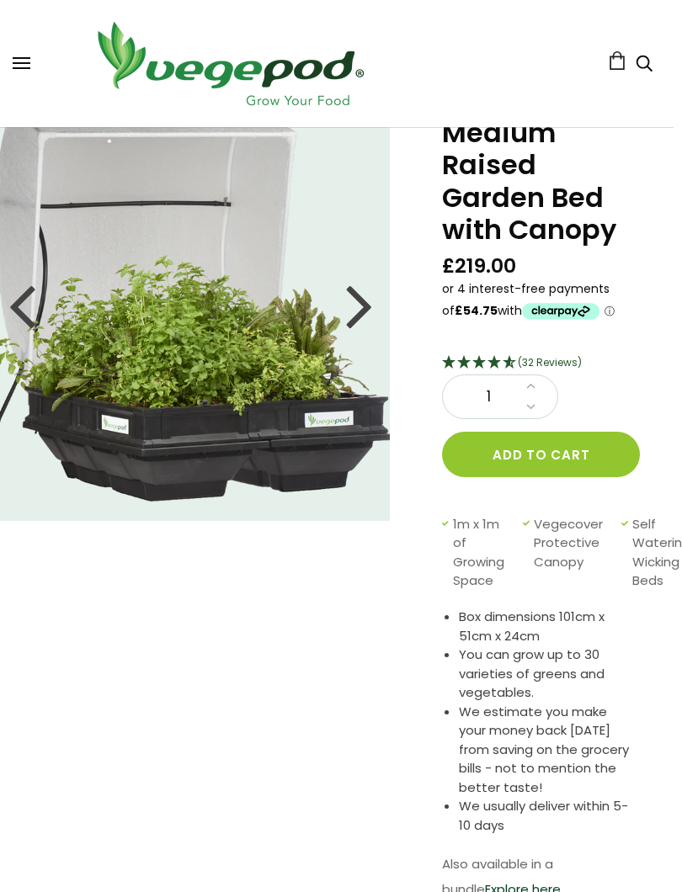
click at [353, 303] on div at bounding box center [359, 305] width 27 height 76
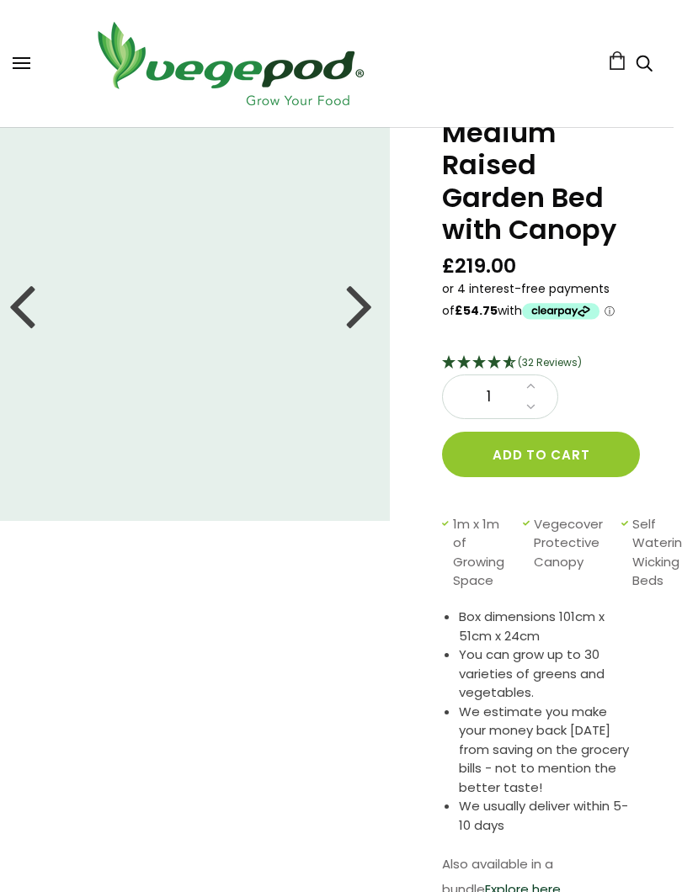
click at [27, 69] on span at bounding box center [22, 68] width 18 height 2
